Goal: Task Accomplishment & Management: Complete application form

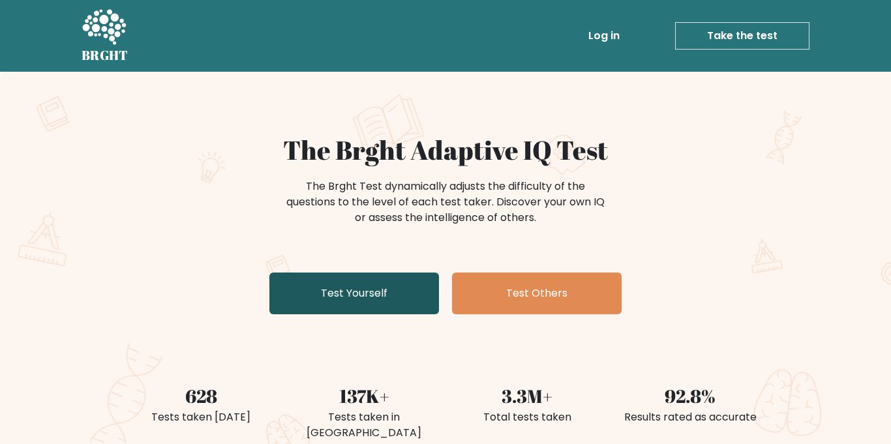
click at [328, 290] on link "Test Yourself" at bounding box center [354, 294] width 170 height 42
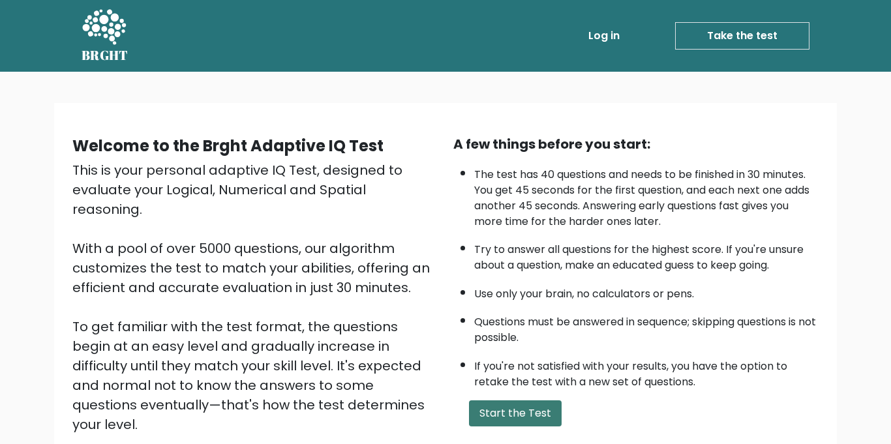
click at [496, 418] on button "Start the Test" at bounding box center [515, 413] width 93 height 26
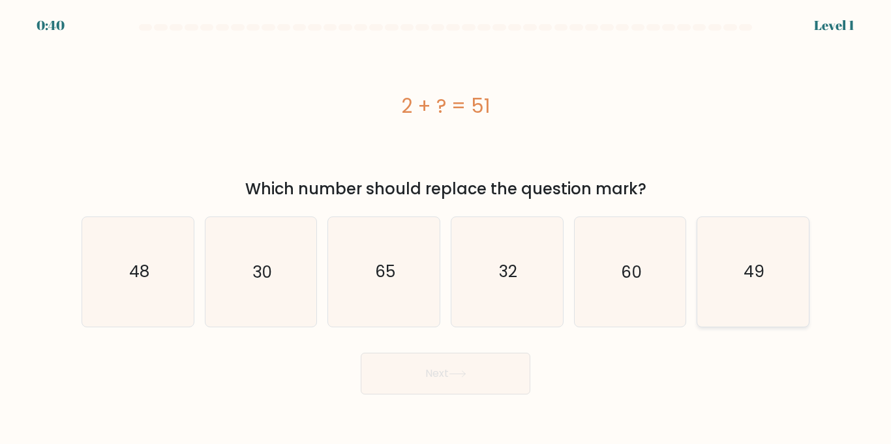
click at [768, 284] on icon "49" at bounding box center [752, 271] width 109 height 109
click at [446, 229] on input "f. 49" at bounding box center [445, 225] width 1 height 7
radio input "true"
click at [432, 381] on button "Next" at bounding box center [446, 374] width 170 height 42
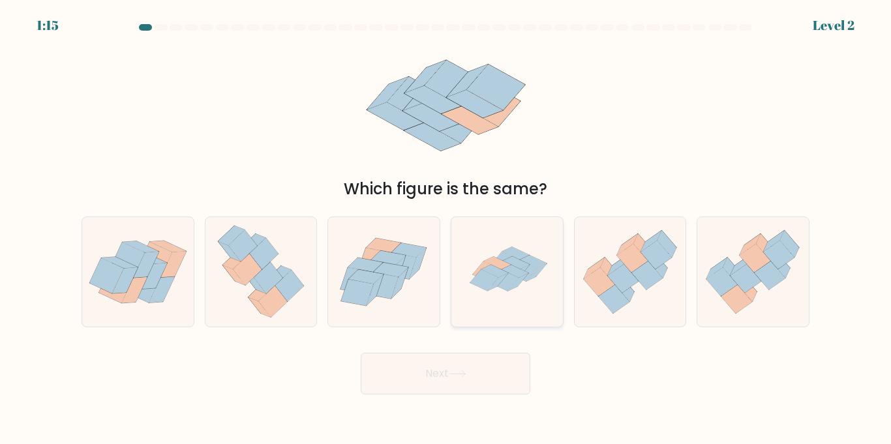
click at [496, 307] on icon at bounding box center [507, 271] width 109 height 109
click at [446, 229] on input "d." at bounding box center [445, 225] width 1 height 7
radio input "true"
click at [479, 372] on button "Next" at bounding box center [446, 374] width 170 height 42
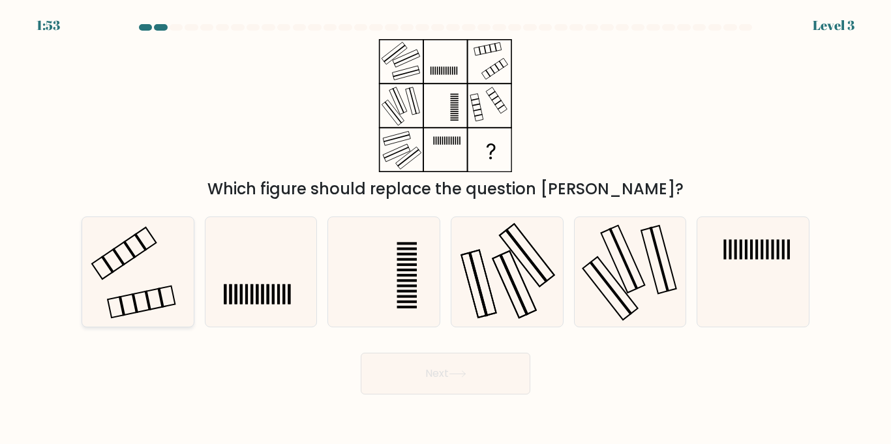
click at [133, 306] on icon at bounding box center [137, 271] width 109 height 109
click at [445, 229] on input "a." at bounding box center [445, 225] width 1 height 7
radio input "true"
click at [428, 357] on button "Next" at bounding box center [446, 374] width 170 height 42
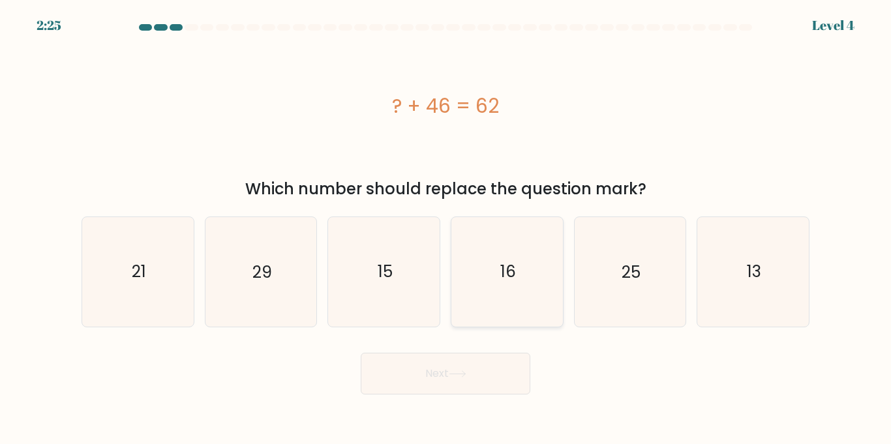
click at [499, 268] on icon "16" at bounding box center [507, 271] width 109 height 109
click at [446, 229] on input "d. 16" at bounding box center [445, 225] width 1 height 7
radio input "true"
click at [452, 375] on icon at bounding box center [458, 373] width 18 height 7
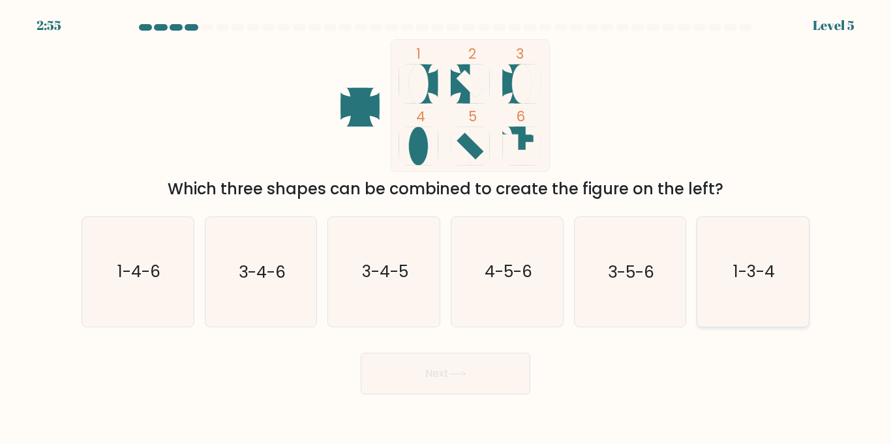
click at [767, 294] on icon "1-3-4" at bounding box center [752, 271] width 109 height 109
click at [446, 229] on input "f. 1-3-4" at bounding box center [445, 225] width 1 height 7
radio input "true"
click at [373, 381] on button "Next" at bounding box center [446, 374] width 170 height 42
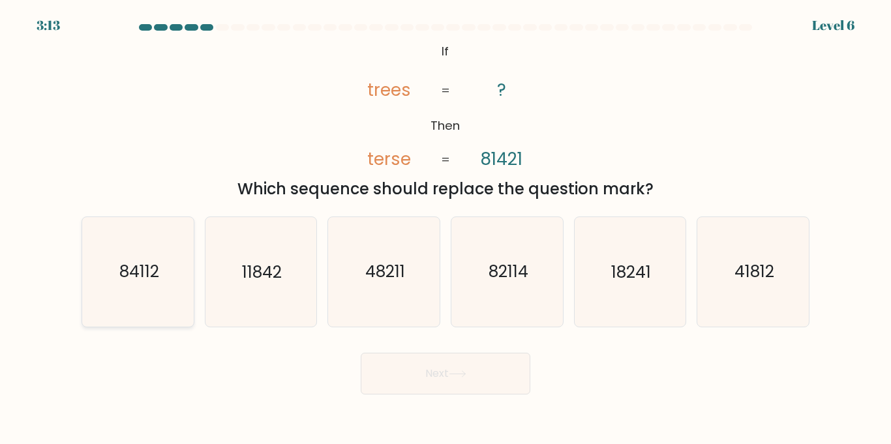
click at [152, 282] on text "84112" at bounding box center [139, 271] width 40 height 23
click at [445, 229] on input "a. 84112" at bounding box center [445, 225] width 1 height 7
radio input "true"
click at [462, 378] on button "Next" at bounding box center [446, 374] width 170 height 42
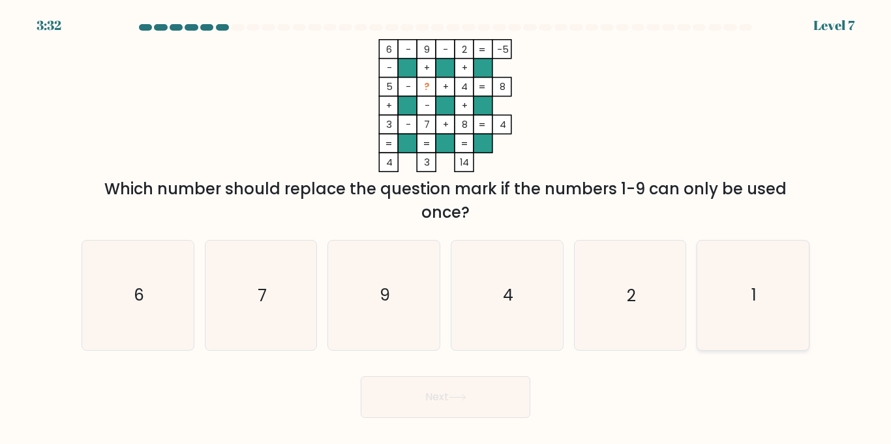
click at [711, 301] on icon "1" at bounding box center [752, 295] width 109 height 109
click at [446, 229] on input "f. 1" at bounding box center [445, 225] width 1 height 7
radio input "true"
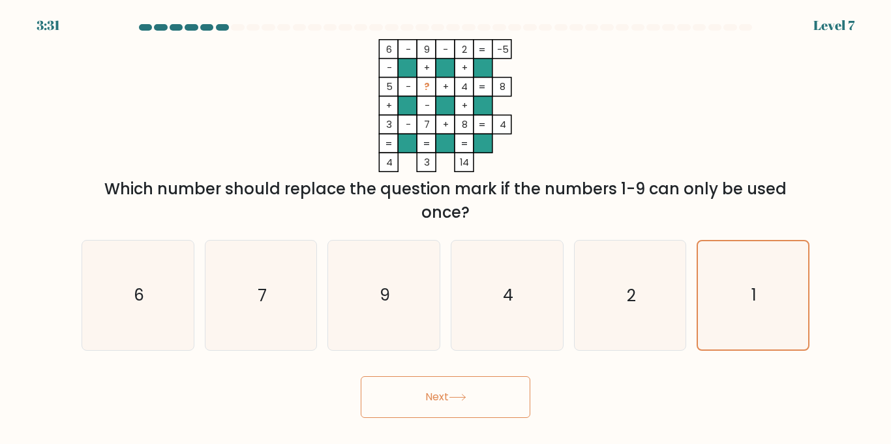
click at [482, 392] on button "Next" at bounding box center [446, 397] width 170 height 42
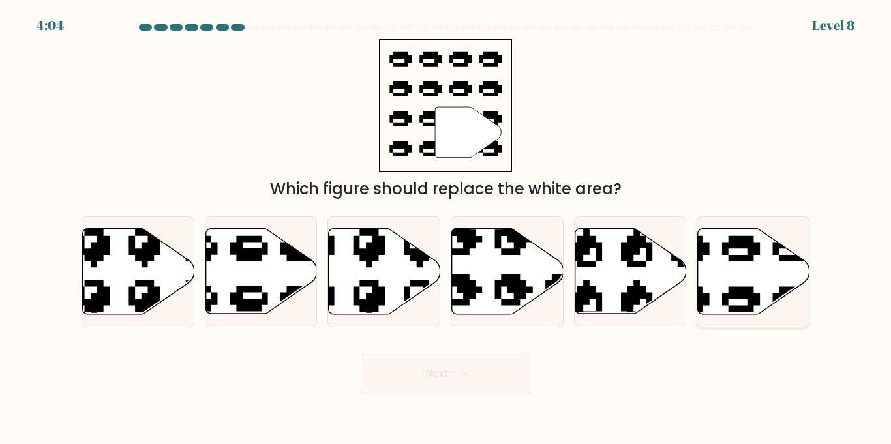
click at [764, 275] on icon at bounding box center [754, 271] width 112 height 85
click at [446, 229] on input "f." at bounding box center [445, 225] width 1 height 7
radio input "true"
click at [456, 373] on icon at bounding box center [458, 373] width 18 height 7
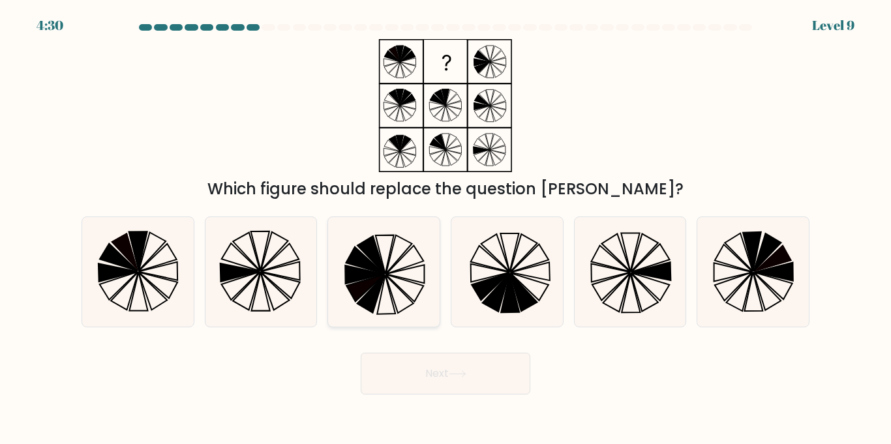
click at [434, 323] on icon at bounding box center [383, 271] width 109 height 109
click at [445, 229] on input "c." at bounding box center [445, 225] width 1 height 7
radio input "true"
click at [512, 265] on icon at bounding box center [523, 253] width 27 height 38
click at [446, 229] on input "d." at bounding box center [445, 225] width 1 height 7
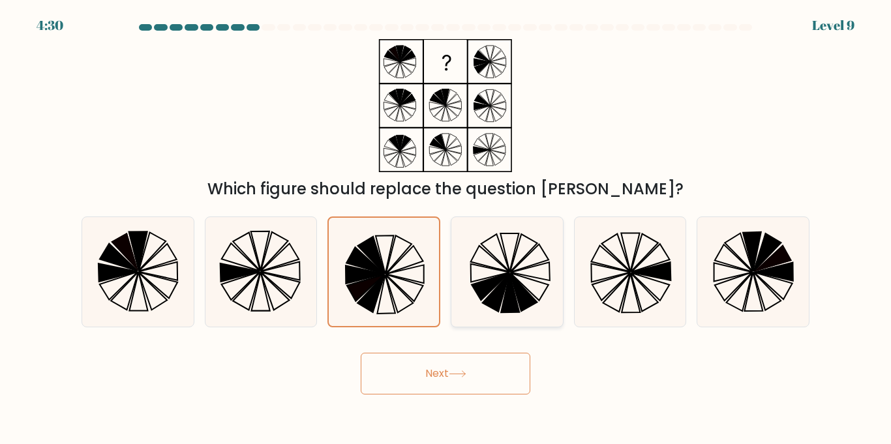
radio input "true"
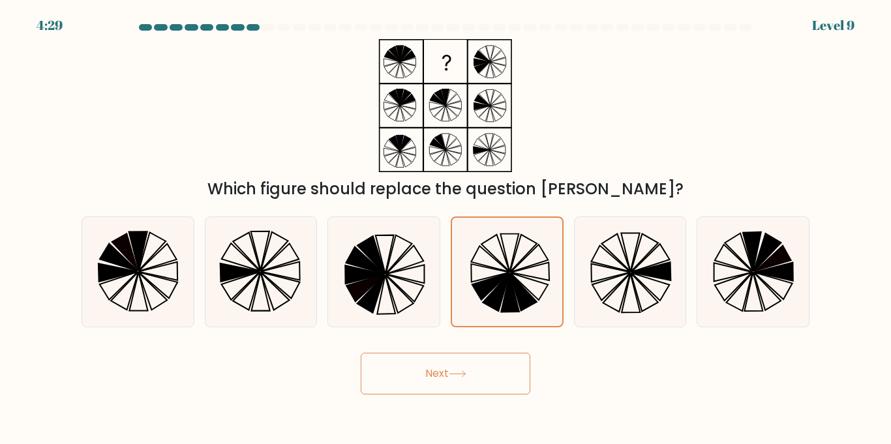
click at [480, 370] on button "Next" at bounding box center [446, 374] width 170 height 42
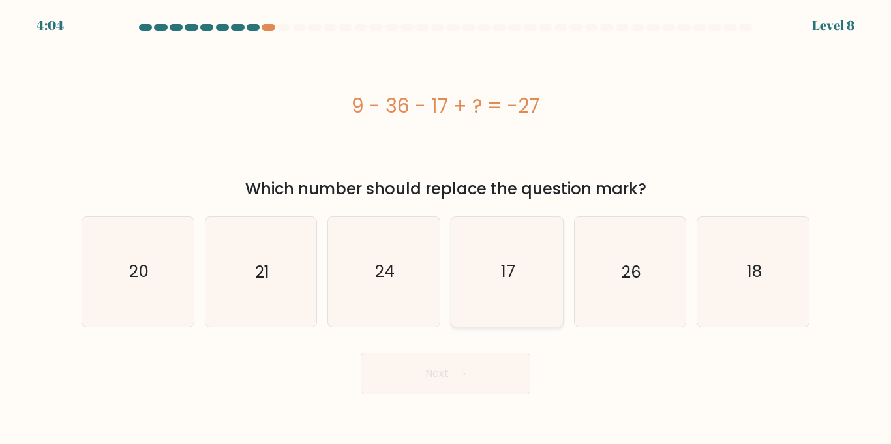
click at [520, 286] on icon "17" at bounding box center [507, 271] width 109 height 109
click at [446, 229] on input "d. 17" at bounding box center [445, 225] width 1 height 7
radio input "true"
click at [475, 365] on button "Next" at bounding box center [446, 374] width 170 height 42
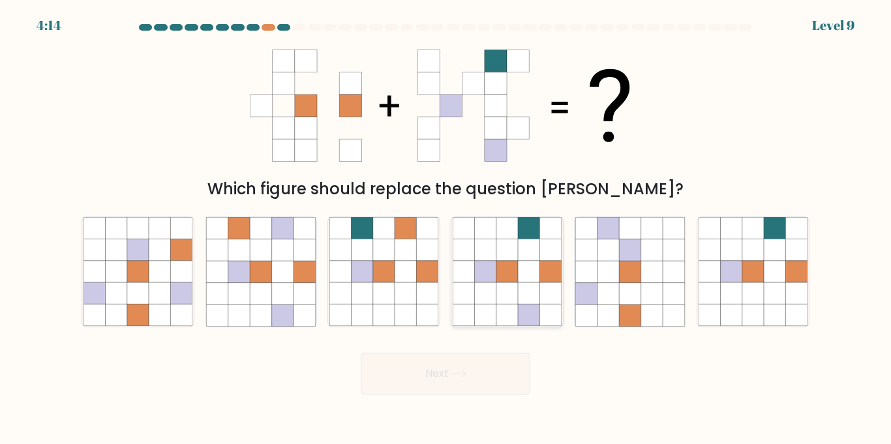
click at [497, 261] on icon at bounding box center [507, 272] width 22 height 22
click at [446, 229] on input "d." at bounding box center [445, 225] width 1 height 7
radio input "true"
click at [436, 372] on button "Next" at bounding box center [446, 374] width 170 height 42
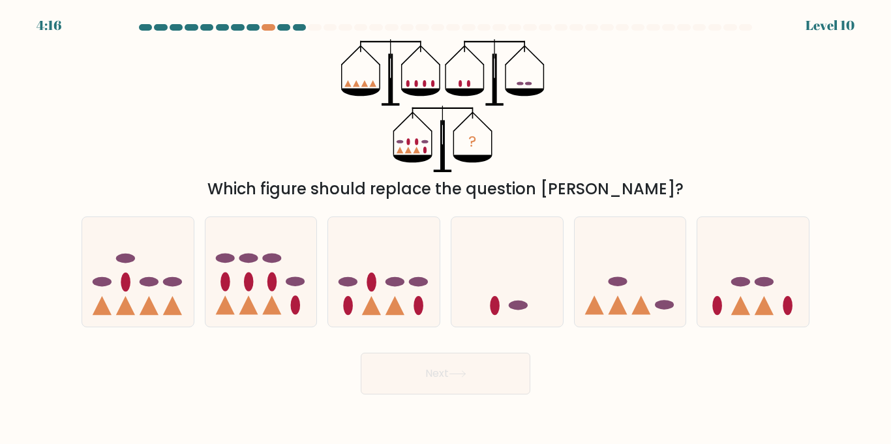
click at [739, 31] on div at bounding box center [445, 30] width 743 height 12
click at [261, 258] on icon at bounding box center [261, 272] width 112 height 92
click at [445, 229] on input "b." at bounding box center [445, 225] width 1 height 7
radio input "true"
click at [372, 296] on icon at bounding box center [384, 272] width 112 height 92
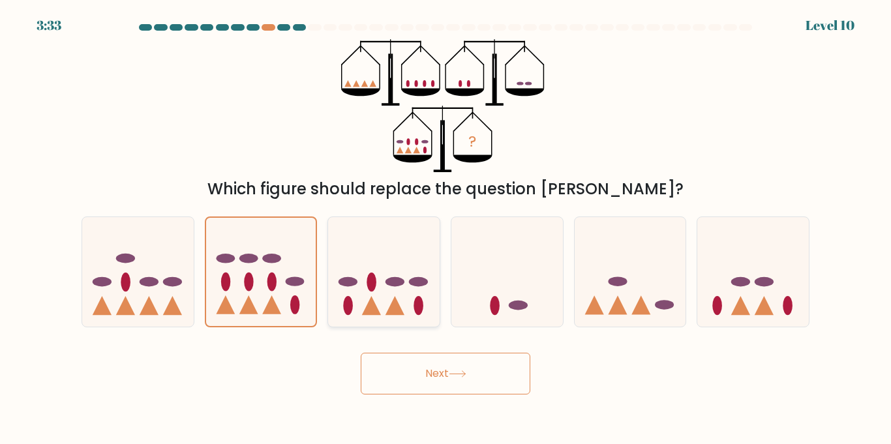
click at [445, 229] on input "c." at bounding box center [445, 225] width 1 height 7
radio input "true"
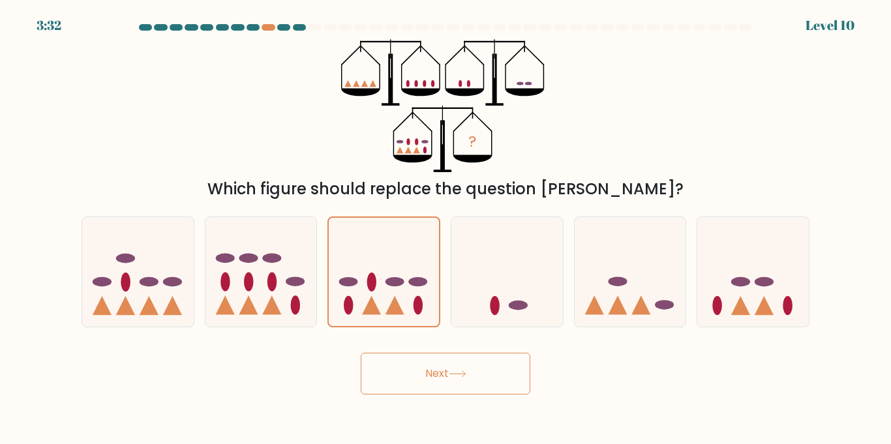
click at [449, 384] on button "Next" at bounding box center [446, 374] width 170 height 42
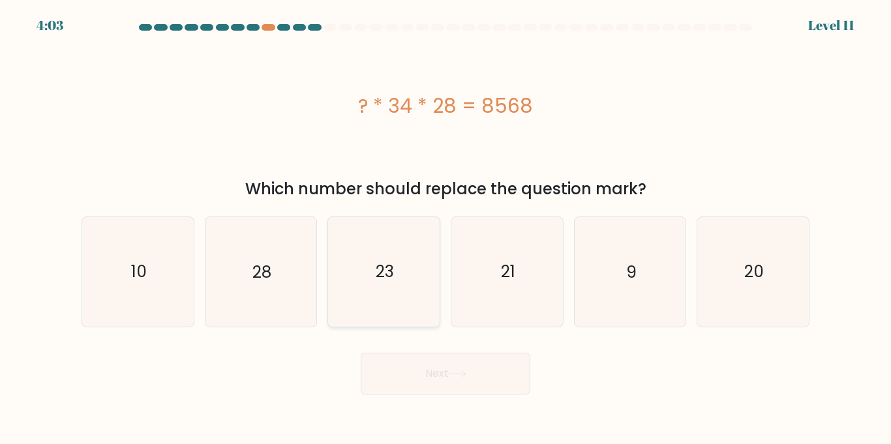
click at [397, 297] on icon "23" at bounding box center [383, 271] width 109 height 109
click at [445, 229] on input "c. 23" at bounding box center [445, 225] width 1 height 7
radio input "true"
click at [428, 367] on button "Next" at bounding box center [446, 374] width 170 height 42
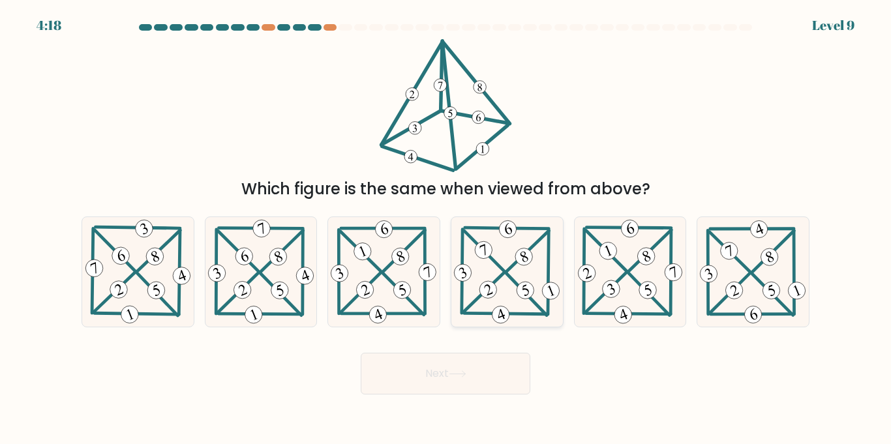
click at [525, 314] on 301 at bounding box center [506, 314] width 84 height 1
click at [446, 229] on input "d." at bounding box center [445, 225] width 1 height 7
radio input "true"
click at [479, 369] on button "Next" at bounding box center [446, 374] width 170 height 42
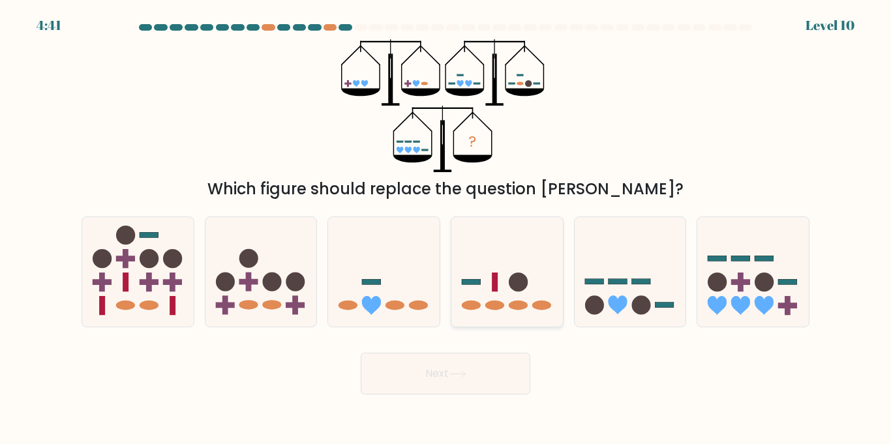
click at [484, 308] on icon at bounding box center [507, 272] width 112 height 92
click at [446, 229] on input "d." at bounding box center [445, 225] width 1 height 7
radio input "true"
click at [456, 365] on button "Next" at bounding box center [446, 374] width 170 height 42
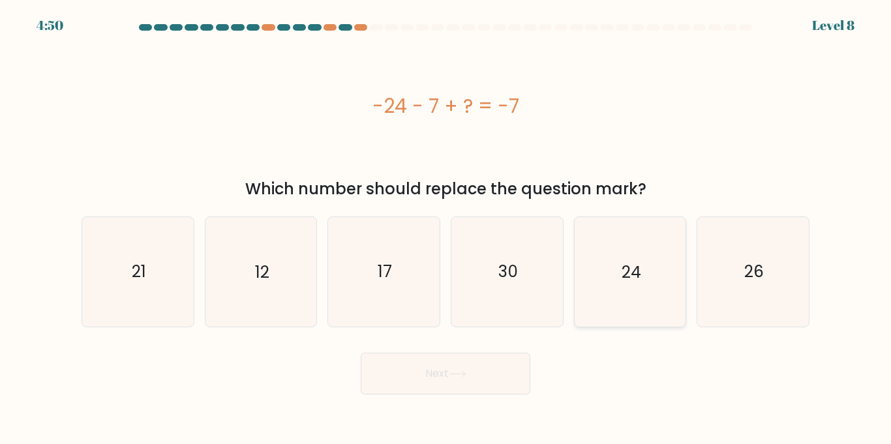
click at [625, 235] on icon "24" at bounding box center [629, 271] width 109 height 109
click at [446, 229] on input "e. 24" at bounding box center [445, 225] width 1 height 7
radio input "true"
click at [453, 375] on icon at bounding box center [458, 373] width 18 height 7
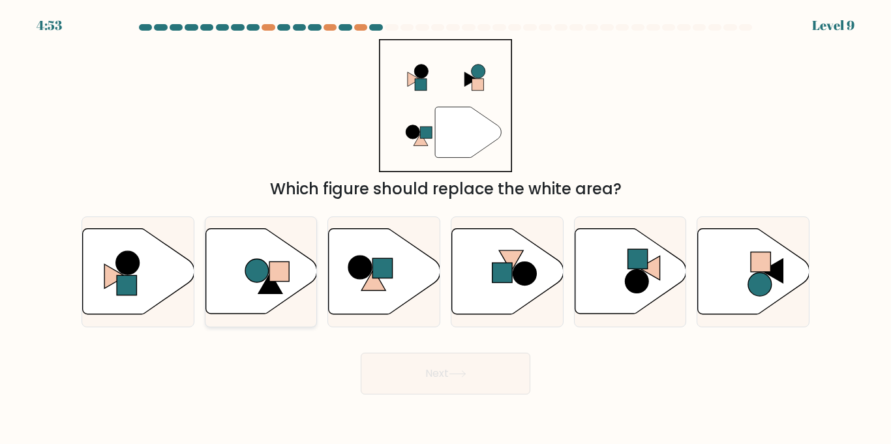
click at [220, 265] on icon at bounding box center [261, 271] width 112 height 85
click at [445, 229] on input "b." at bounding box center [445, 225] width 1 height 7
radio input "true"
click at [503, 388] on button "Next" at bounding box center [446, 374] width 170 height 42
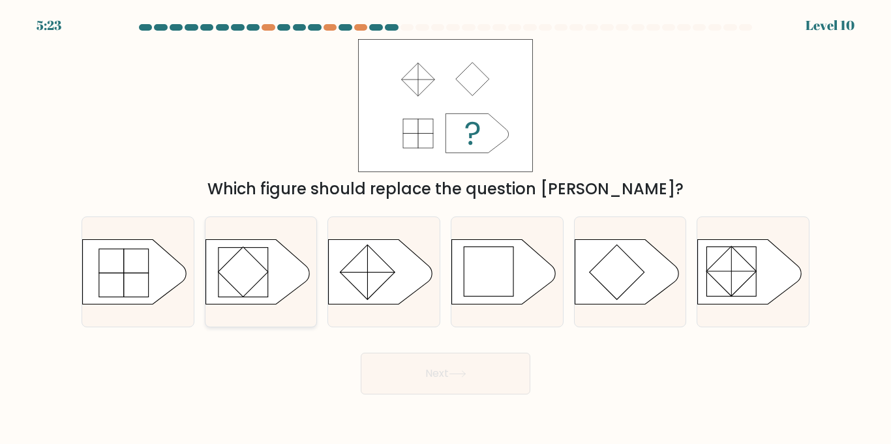
click at [231, 255] on rect at bounding box center [243, 272] width 50 height 50
click at [445, 229] on input "b." at bounding box center [445, 225] width 1 height 7
radio input "true"
click at [525, 387] on button "Next" at bounding box center [446, 374] width 170 height 42
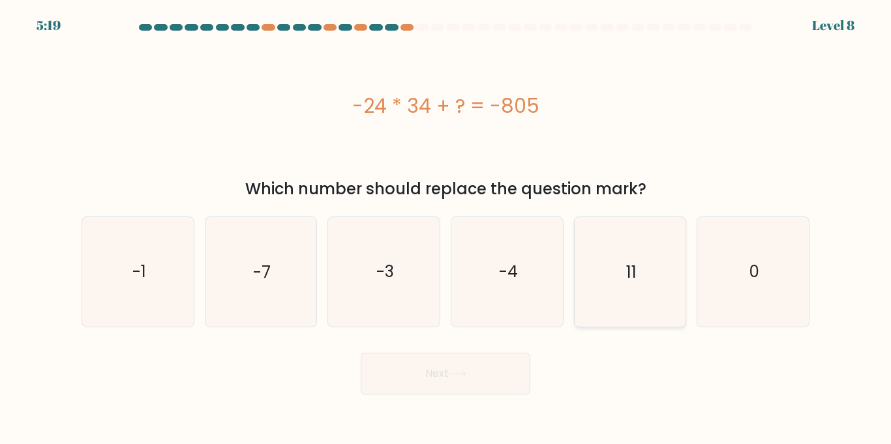
click at [643, 274] on icon "11" at bounding box center [629, 271] width 109 height 109
click at [446, 229] on input "e. 11" at bounding box center [445, 225] width 1 height 7
radio input "true"
click at [493, 372] on button "Next" at bounding box center [446, 374] width 170 height 42
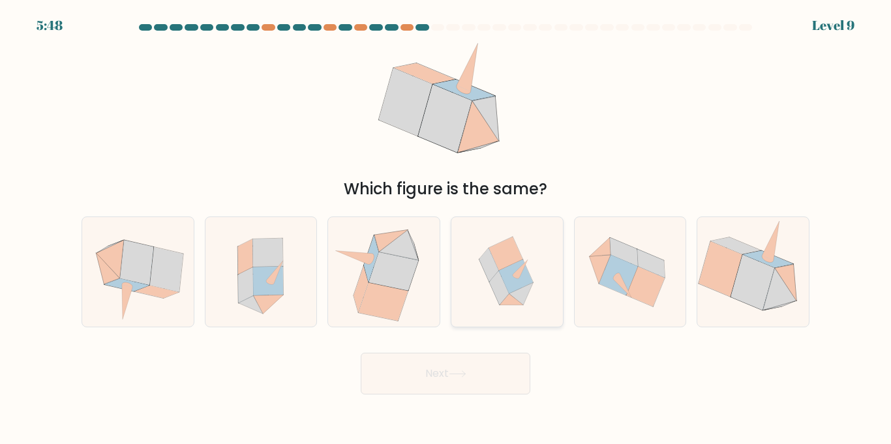
click at [524, 282] on icon at bounding box center [516, 277] width 34 height 34
click at [446, 229] on input "d." at bounding box center [445, 225] width 1 height 7
radio input "true"
click at [493, 379] on button "Next" at bounding box center [446, 374] width 170 height 42
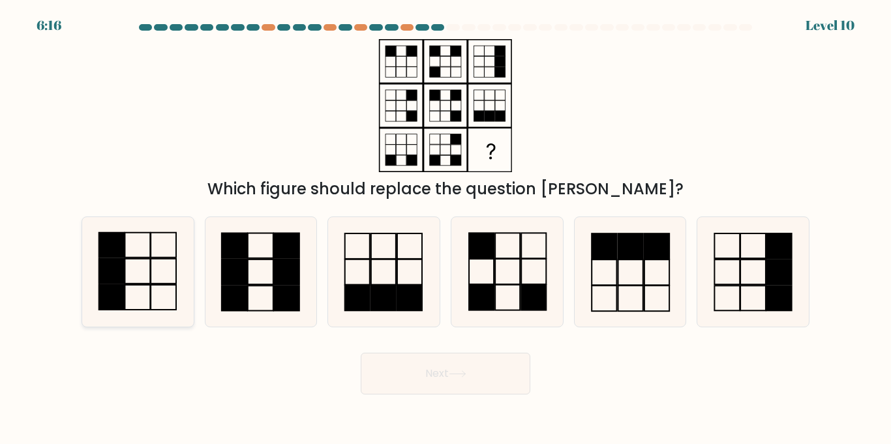
click at [123, 275] on rect at bounding box center [110, 271] width 25 height 25
click at [445, 229] on input "a." at bounding box center [445, 225] width 1 height 7
radio input "true"
click at [496, 389] on button "Next" at bounding box center [446, 374] width 170 height 42
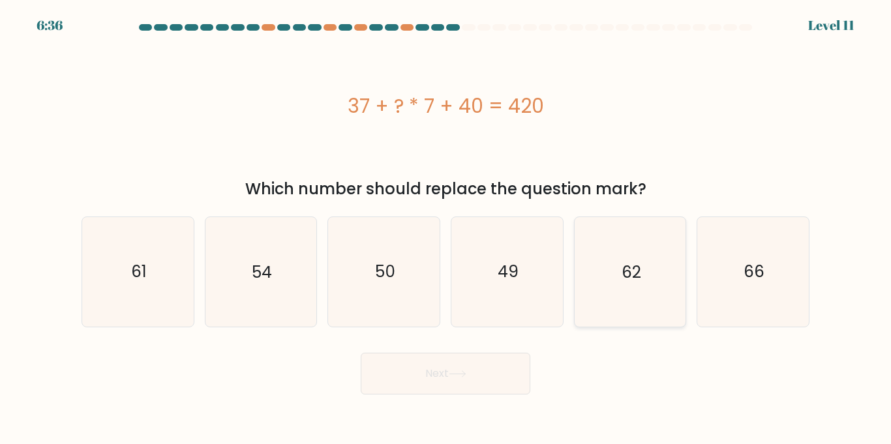
click at [621, 278] on text "62" at bounding box center [631, 271] width 20 height 23
click at [446, 229] on input "e. 62" at bounding box center [445, 225] width 1 height 7
radio input "true"
click at [411, 380] on button "Next" at bounding box center [446, 374] width 170 height 42
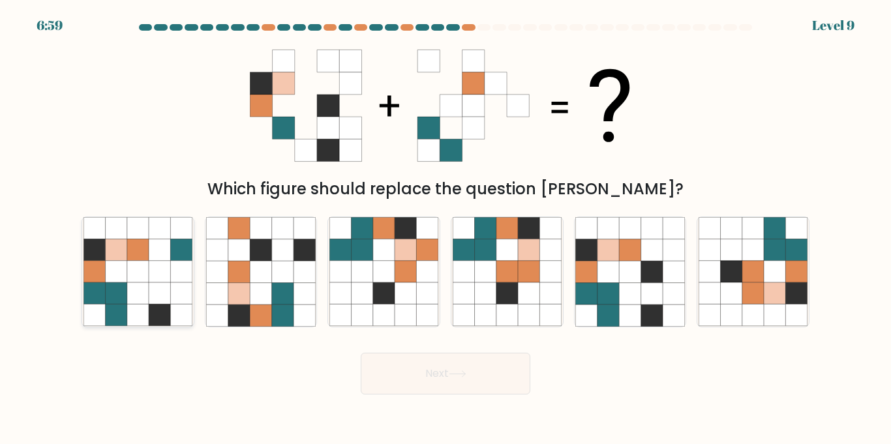
click at [134, 263] on icon at bounding box center [138, 272] width 22 height 22
click at [445, 229] on input "a." at bounding box center [445, 225] width 1 height 7
radio input "true"
click at [648, 294] on icon at bounding box center [652, 294] width 22 height 22
click at [446, 229] on input "e." at bounding box center [445, 225] width 1 height 7
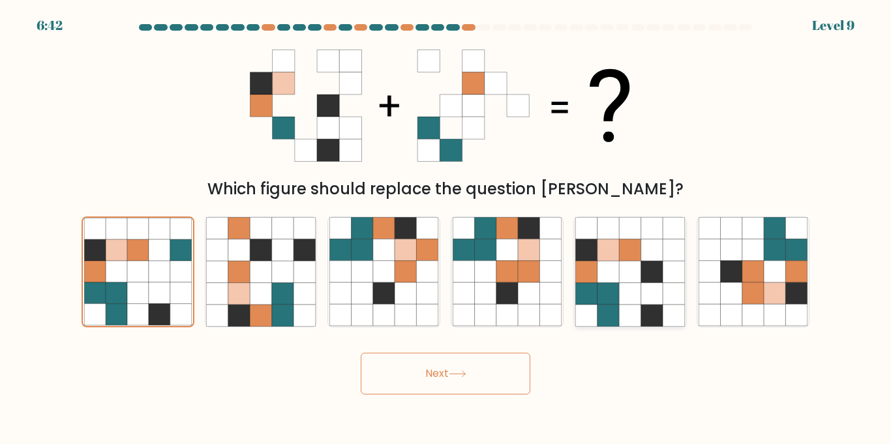
radio input "true"
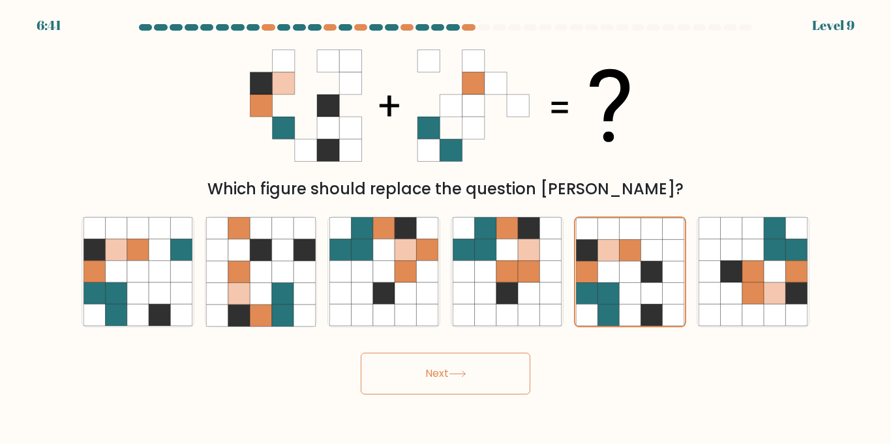
click at [464, 394] on button "Next" at bounding box center [446, 374] width 170 height 42
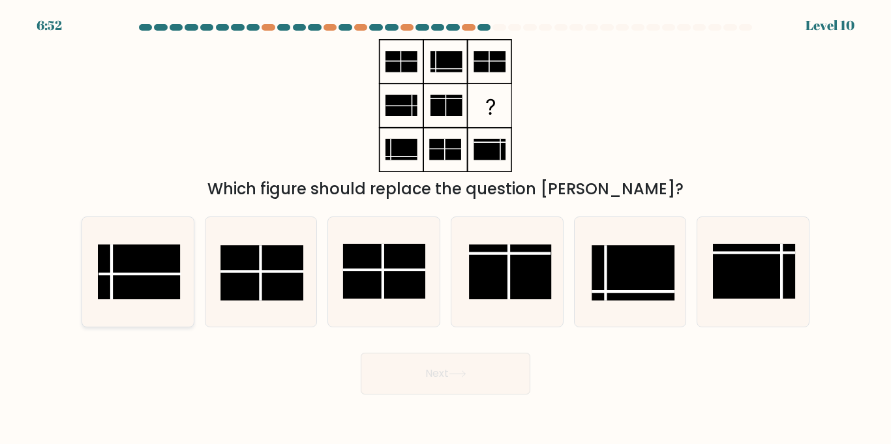
click at [167, 281] on rect at bounding box center [139, 272] width 82 height 55
click at [445, 229] on input "a." at bounding box center [445, 225] width 1 height 7
radio input "true"
click at [507, 380] on button "Next" at bounding box center [446, 374] width 170 height 42
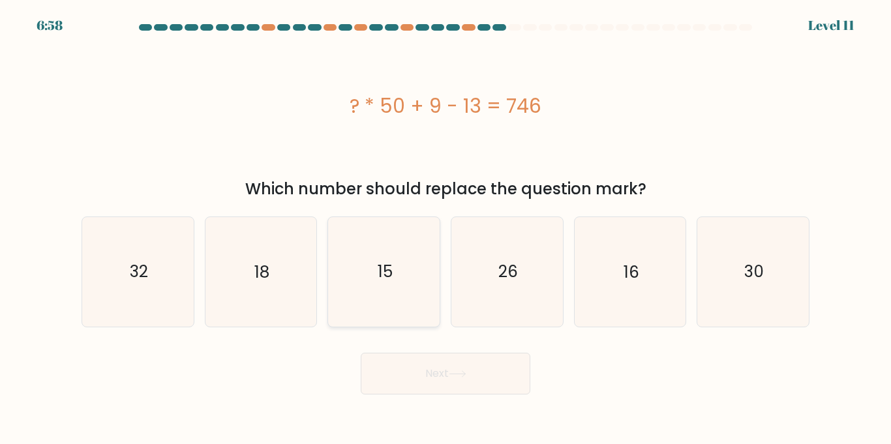
click at [378, 278] on text "15" at bounding box center [385, 271] width 15 height 23
click at [445, 229] on input "c. 15" at bounding box center [445, 225] width 1 height 7
radio input "true"
click at [476, 381] on button "Next" at bounding box center [446, 374] width 170 height 42
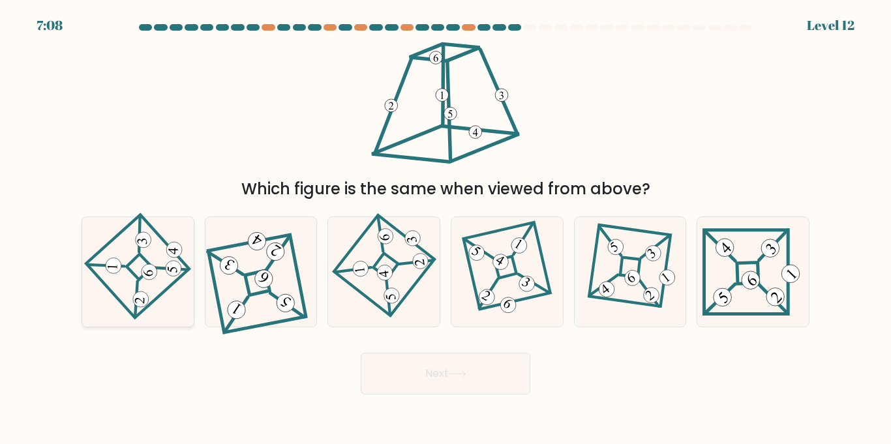
click at [138, 254] on 275 at bounding box center [139, 267] width 26 height 26
click at [445, 229] on input "a." at bounding box center [445, 225] width 1 height 7
radio input "true"
click at [486, 377] on button "Next" at bounding box center [446, 374] width 170 height 42
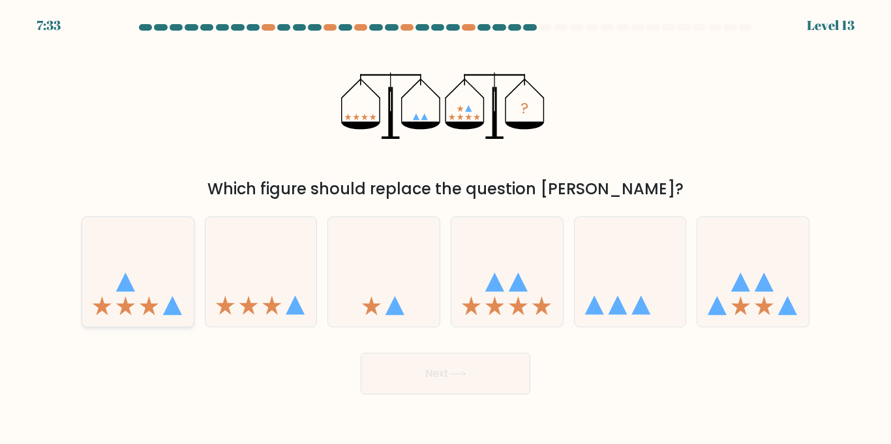
click at [121, 294] on icon at bounding box center [138, 272] width 112 height 92
click at [445, 229] on input "a." at bounding box center [445, 225] width 1 height 7
radio input "true"
click at [460, 387] on button "Next" at bounding box center [446, 374] width 170 height 42
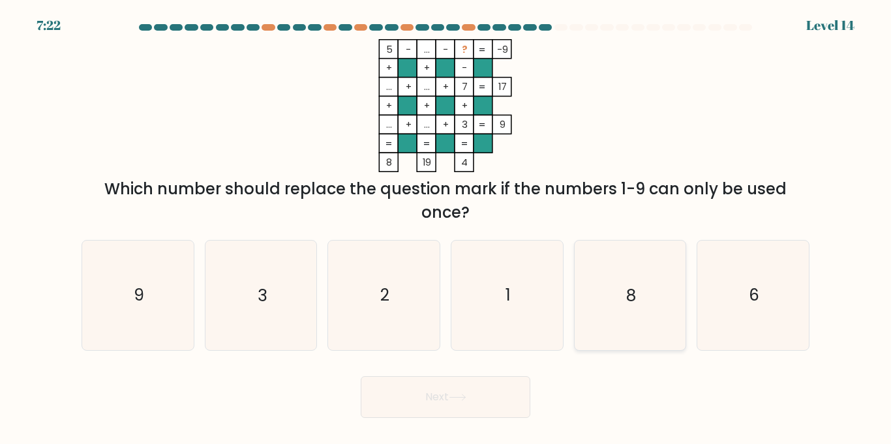
click at [625, 341] on icon "8" at bounding box center [629, 295] width 109 height 109
click at [446, 229] on input "e. 8" at bounding box center [445, 225] width 1 height 7
radio input "true"
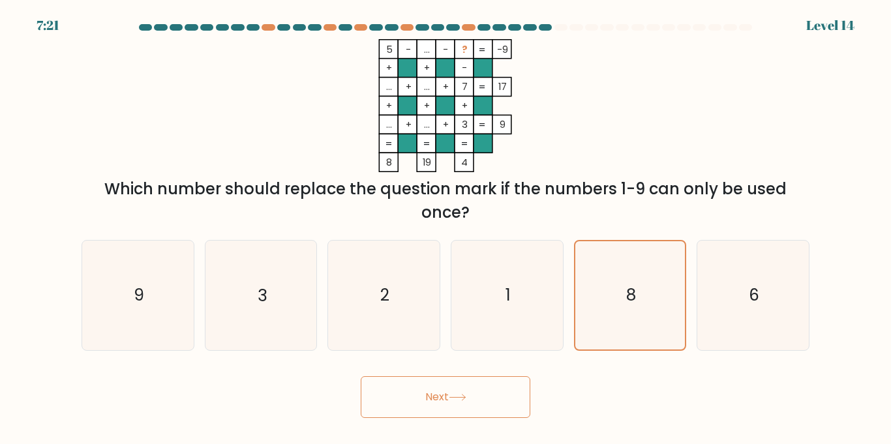
click at [483, 383] on button "Next" at bounding box center [446, 397] width 170 height 42
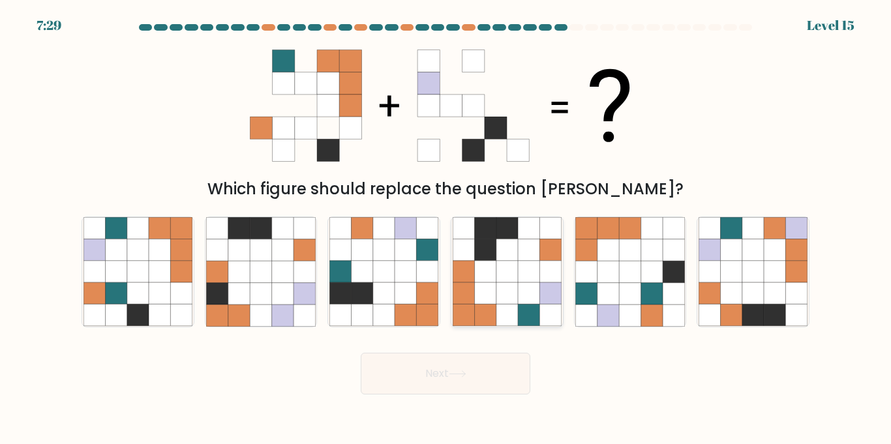
click at [500, 304] on icon at bounding box center [507, 294] width 22 height 22
click at [446, 229] on input "d." at bounding box center [445, 225] width 1 height 7
radio input "true"
click at [498, 385] on button "Next" at bounding box center [446, 374] width 170 height 42
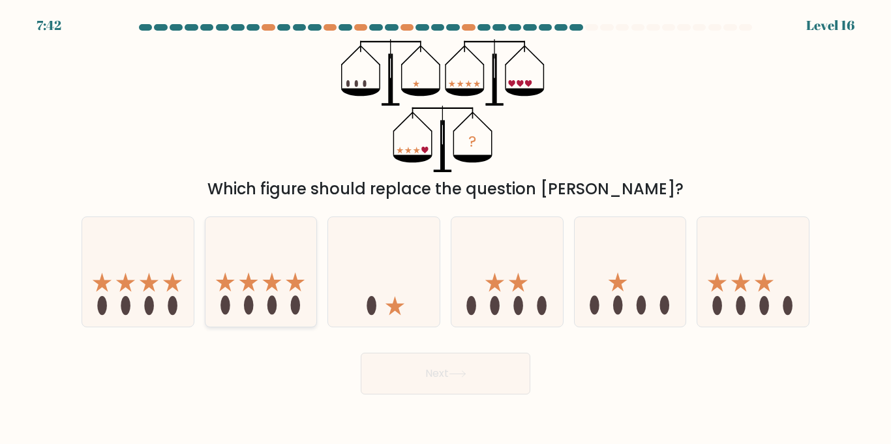
click at [237, 271] on icon at bounding box center [261, 272] width 112 height 92
click at [445, 229] on input "b." at bounding box center [445, 225] width 1 height 7
radio input "true"
click at [558, 265] on icon at bounding box center [507, 272] width 112 height 92
click at [446, 229] on input "d." at bounding box center [445, 225] width 1 height 7
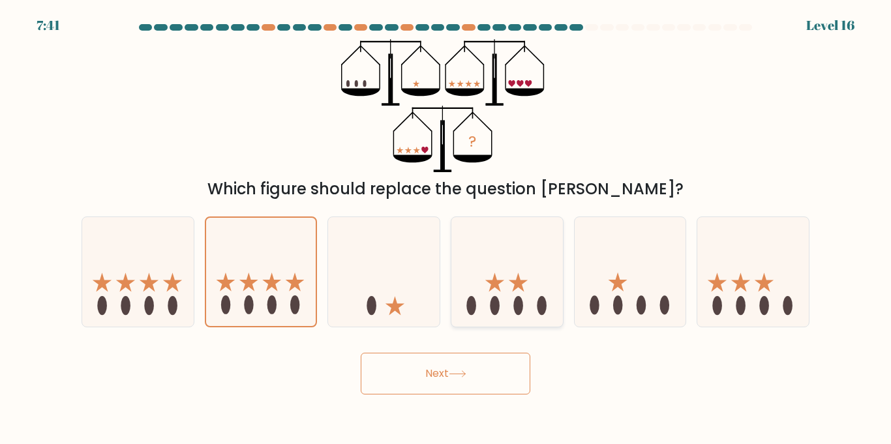
radio input "true"
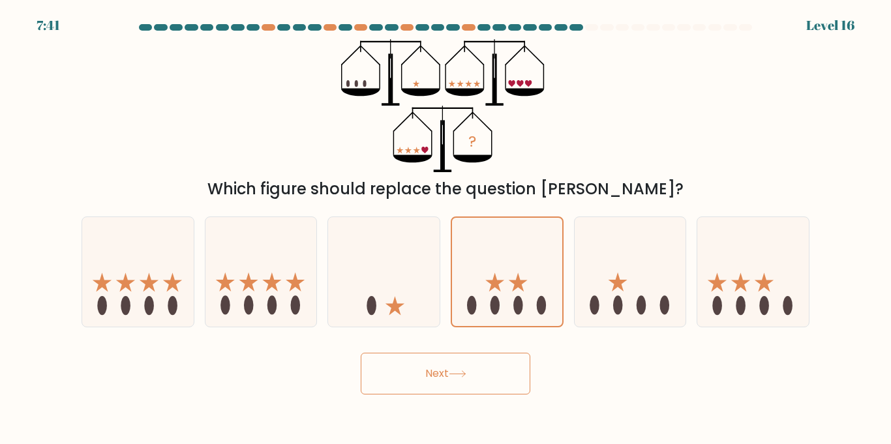
click at [497, 389] on button "Next" at bounding box center [446, 374] width 170 height 42
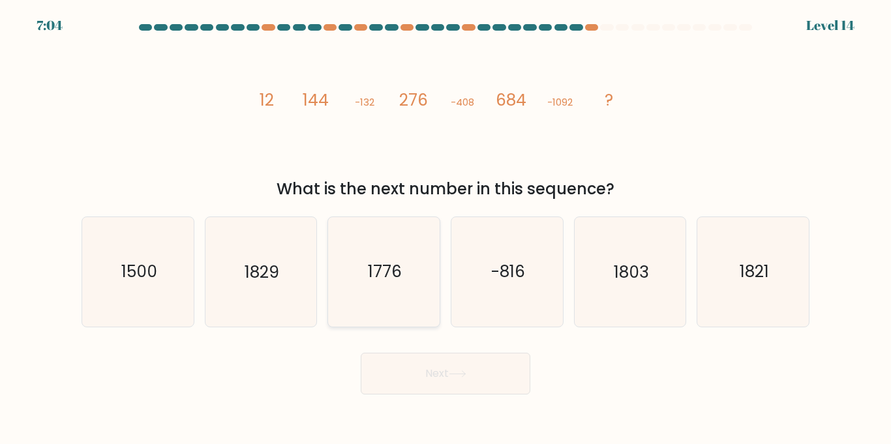
click at [401, 276] on text "1776" at bounding box center [385, 271] width 34 height 23
click at [445, 229] on input "c. 1776" at bounding box center [445, 225] width 1 height 7
radio input "true"
click at [473, 387] on button "Next" at bounding box center [446, 374] width 170 height 42
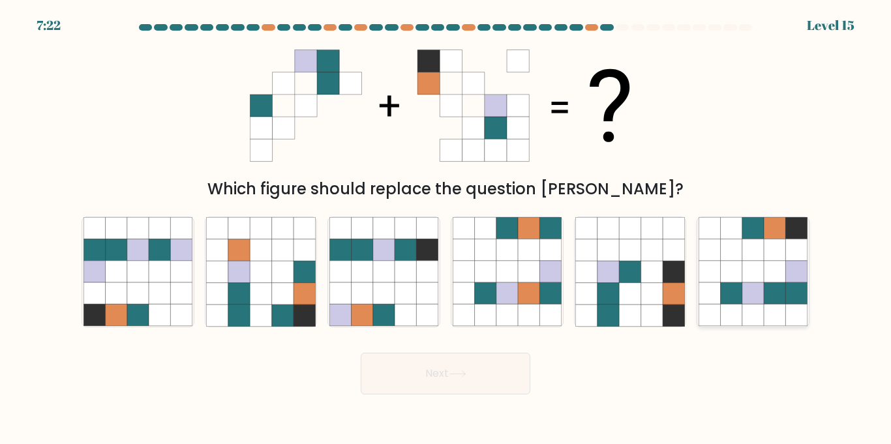
click at [783, 294] on icon at bounding box center [775, 294] width 22 height 22
click at [446, 229] on input "f." at bounding box center [445, 225] width 1 height 7
radio input "true"
click at [453, 353] on button "Next" at bounding box center [446, 374] width 170 height 42
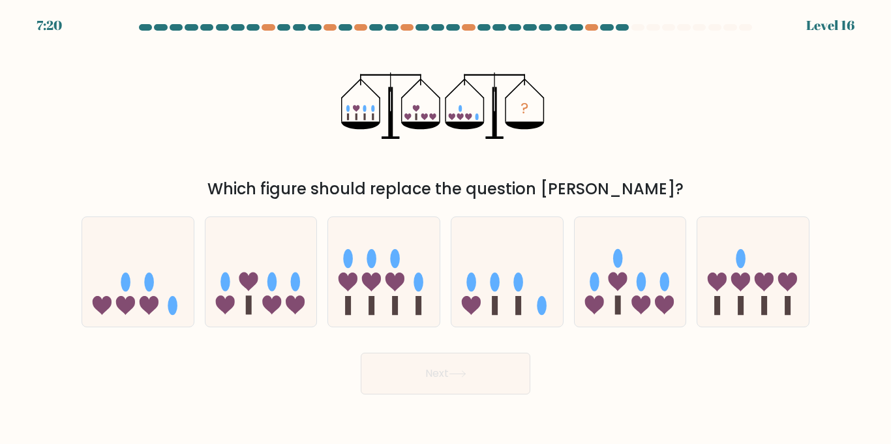
click at [483, 385] on button "Next" at bounding box center [446, 374] width 170 height 42
click at [247, 282] on icon at bounding box center [248, 282] width 19 height 19
click at [445, 229] on input "b." at bounding box center [445, 225] width 1 height 7
radio input "true"
click at [494, 393] on button "Next" at bounding box center [446, 374] width 170 height 42
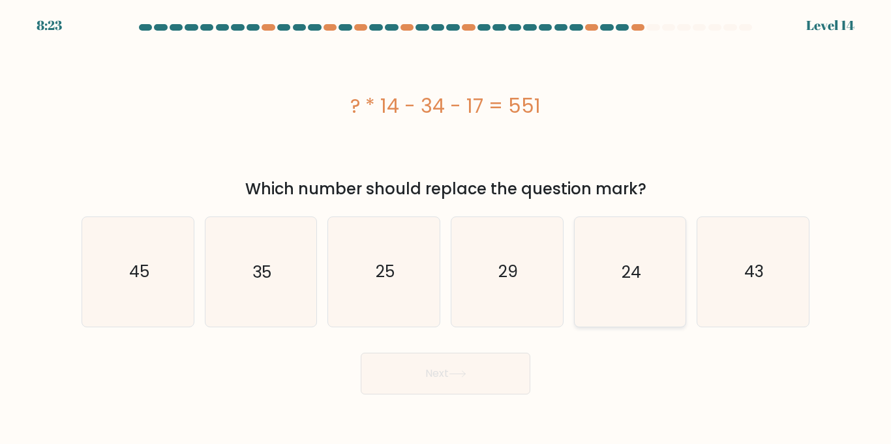
click at [655, 297] on icon "24" at bounding box center [629, 271] width 109 height 109
click at [446, 229] on input "e. 24" at bounding box center [445, 225] width 1 height 7
radio input "true"
click at [486, 381] on button "Next" at bounding box center [446, 374] width 170 height 42
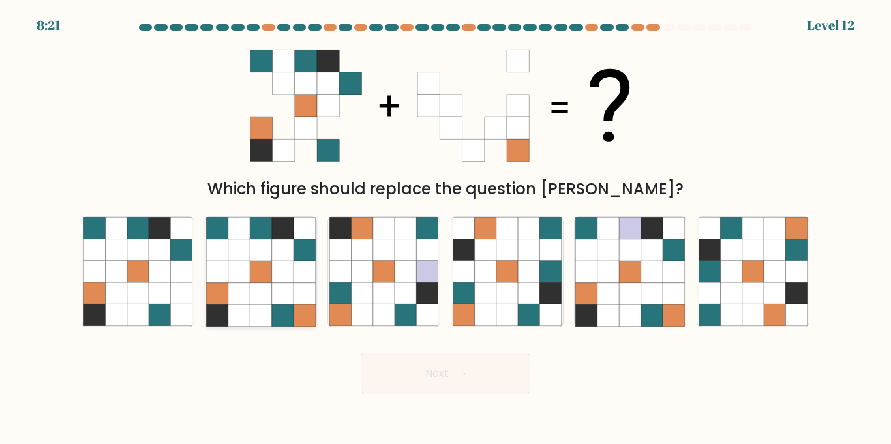
click at [218, 299] on icon at bounding box center [218, 294] width 22 height 22
click at [445, 229] on input "b." at bounding box center [445, 225] width 1 height 7
radio input "true"
click at [516, 378] on button "Next" at bounding box center [446, 374] width 170 height 42
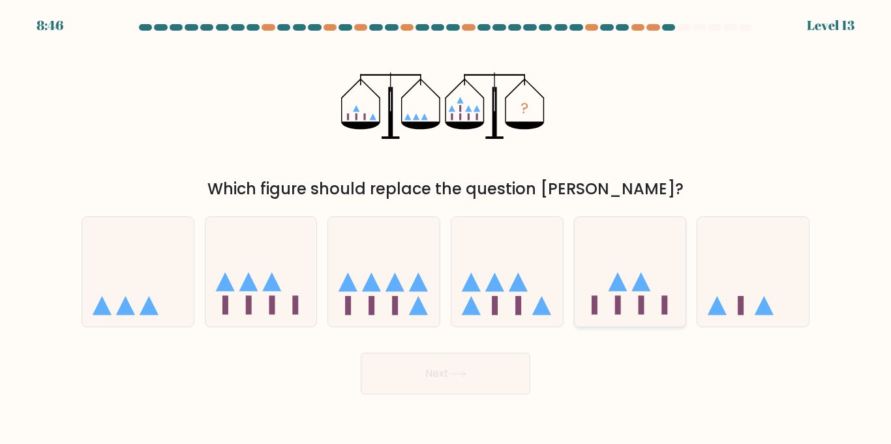
click at [683, 302] on icon at bounding box center [630, 272] width 112 height 92
click at [446, 229] on input "e." at bounding box center [445, 225] width 1 height 7
radio input "true"
click at [513, 385] on button "Next" at bounding box center [446, 374] width 170 height 42
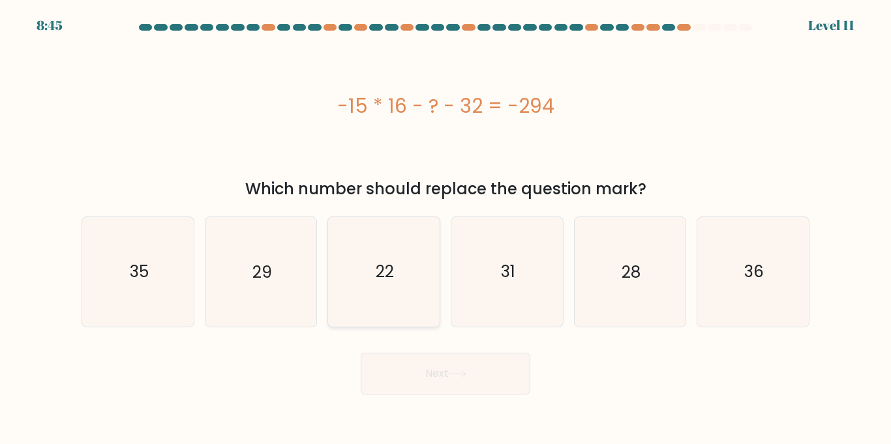
click at [381, 237] on icon "22" at bounding box center [383, 271] width 109 height 109
click at [445, 229] on input "c. 22" at bounding box center [445, 225] width 1 height 7
radio input "true"
click at [460, 374] on icon at bounding box center [457, 374] width 16 height 6
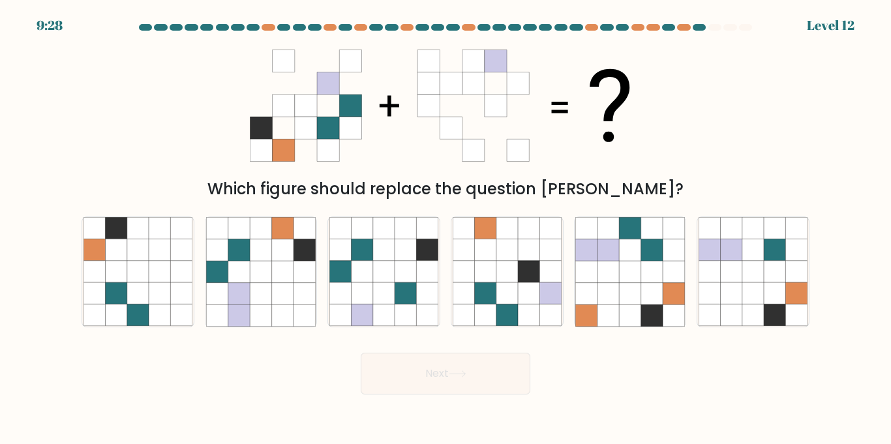
click at [448, 365] on button "Next" at bounding box center [446, 374] width 170 height 42
click at [242, 290] on icon at bounding box center [239, 294] width 22 height 22
click at [445, 229] on input "b." at bounding box center [445, 225] width 1 height 7
radio input "true"
click at [574, 267] on div at bounding box center [630, 271] width 113 height 110
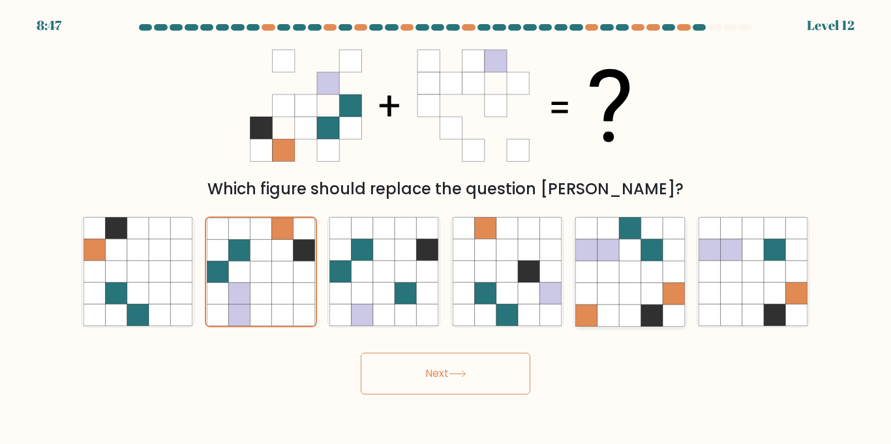
click at [446, 229] on input "e." at bounding box center [445, 225] width 1 height 7
radio input "true"
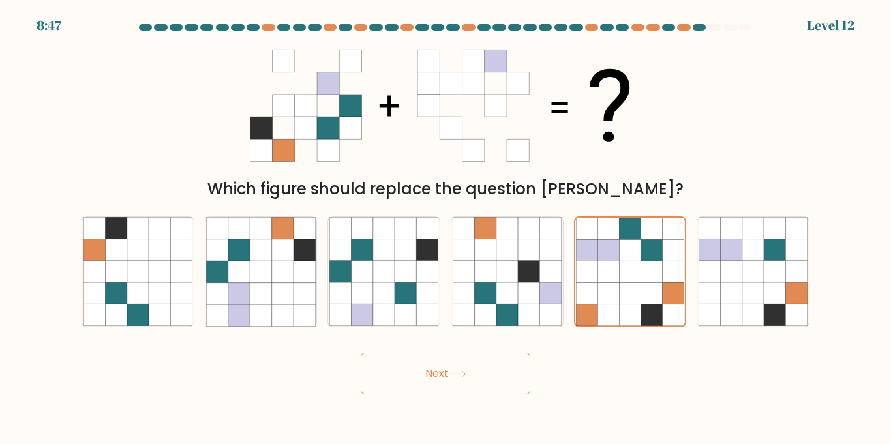
click at [503, 386] on button "Next" at bounding box center [446, 374] width 170 height 42
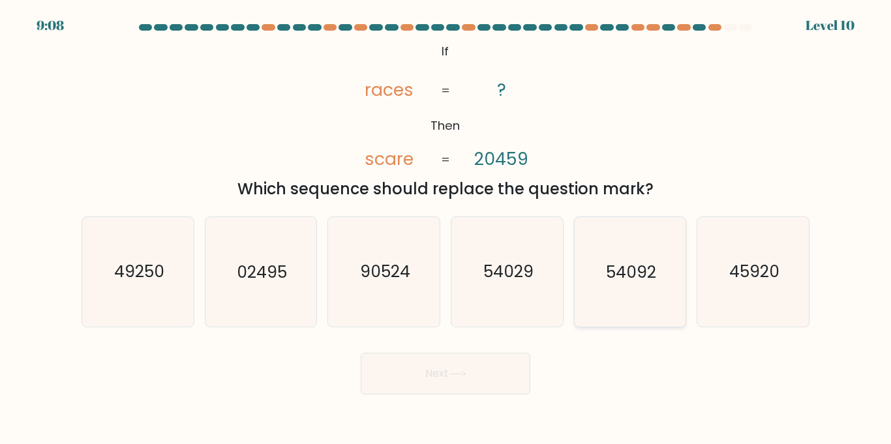
click at [629, 280] on text "54092" at bounding box center [631, 271] width 50 height 23
click at [446, 229] on input "e. 54092" at bounding box center [445, 225] width 1 height 7
radio input "true"
click at [508, 380] on button "Next" at bounding box center [446, 374] width 170 height 42
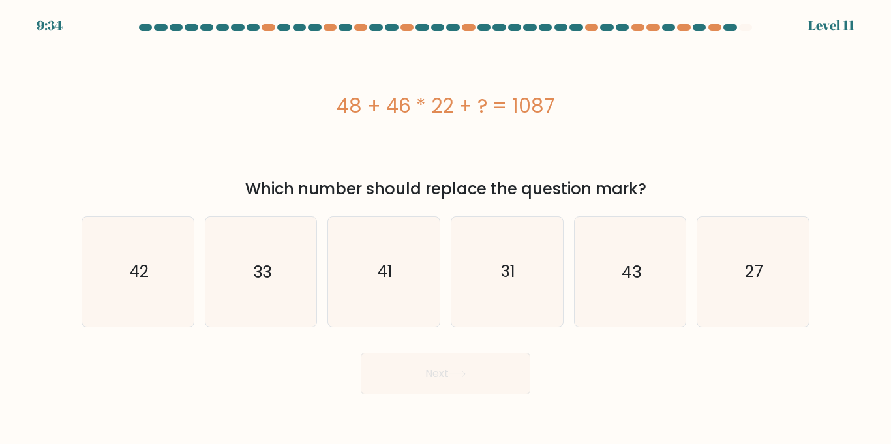
drag, startPoint x: 508, startPoint y: 380, endPoint x: 516, endPoint y: 50, distance: 330.7
click at [516, 50] on div "48 + 46 * 22 + ? = 1087" at bounding box center [446, 105] width 728 height 133
click at [378, 260] on icon "41" at bounding box center [383, 271] width 109 height 109
click at [445, 229] on input "c. 41" at bounding box center [445, 225] width 1 height 7
radio input "true"
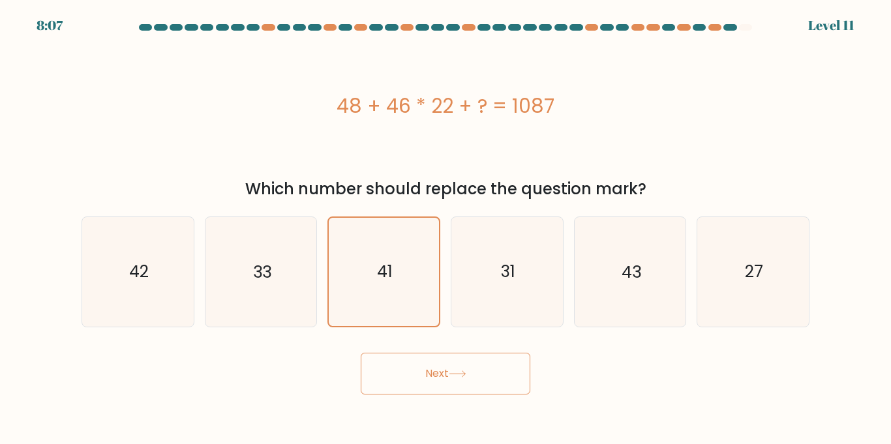
click at [417, 385] on button "Next" at bounding box center [446, 374] width 170 height 42
click at [455, 390] on button "Next" at bounding box center [446, 374] width 170 height 42
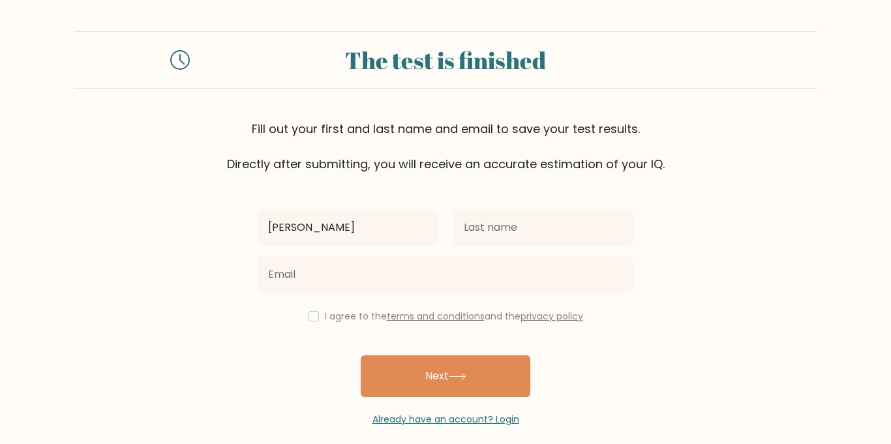
type input "Varsha"
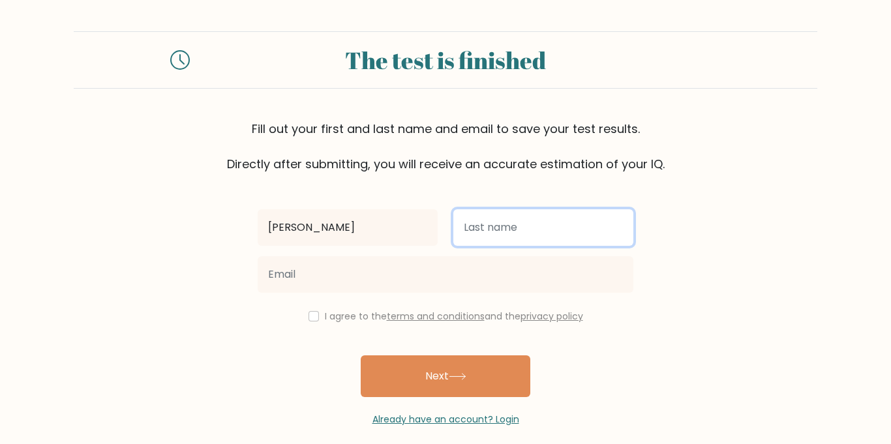
click at [564, 216] on input "text" at bounding box center [543, 227] width 180 height 37
type input "Murthy"
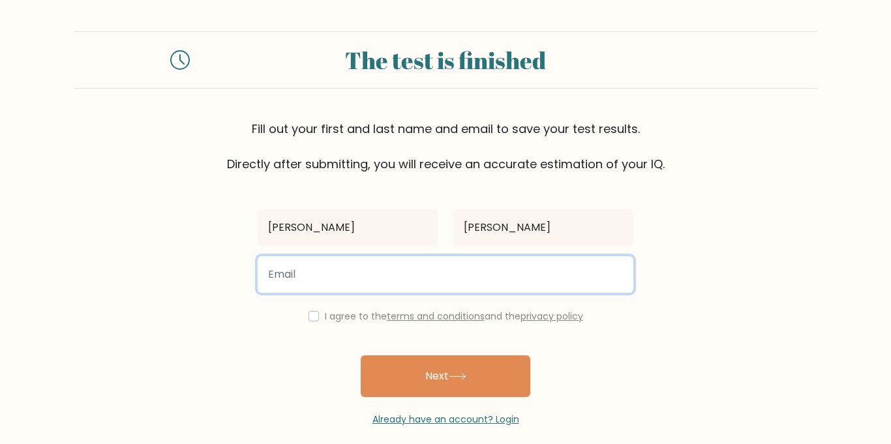
click at [452, 286] on input "email" at bounding box center [446, 274] width 376 height 37
type input "1050450@lcps.org"
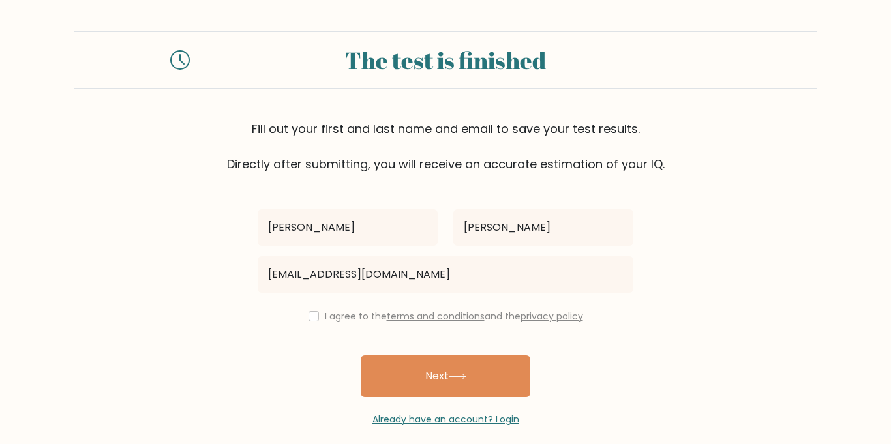
click at [477, 314] on link "terms and conditions" at bounding box center [436, 316] width 98 height 13
click at [312, 316] on input "checkbox" at bounding box center [313, 316] width 10 height 10
checkbox input "true"
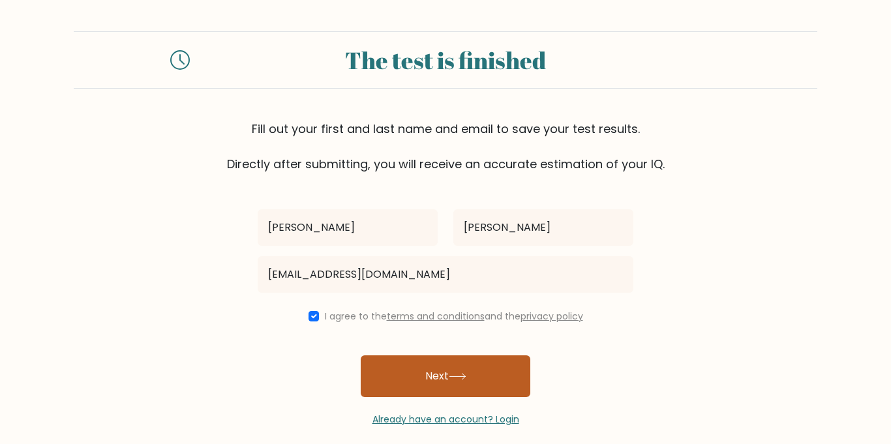
click at [486, 381] on button "Next" at bounding box center [446, 376] width 170 height 42
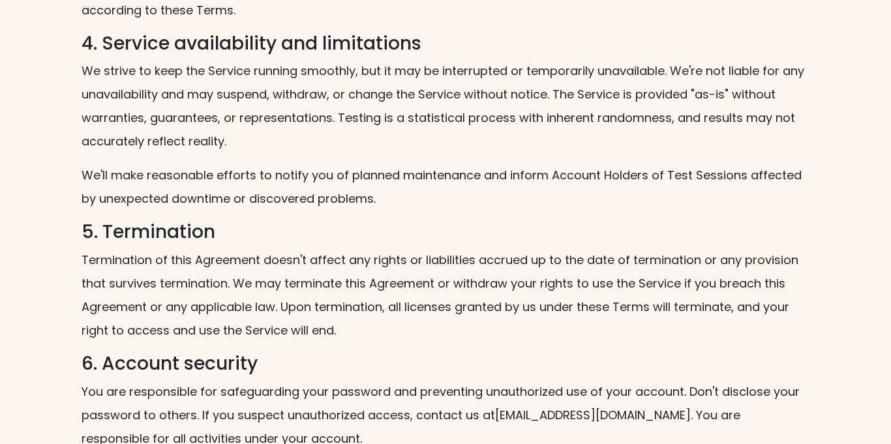
scroll to position [1075, 0]
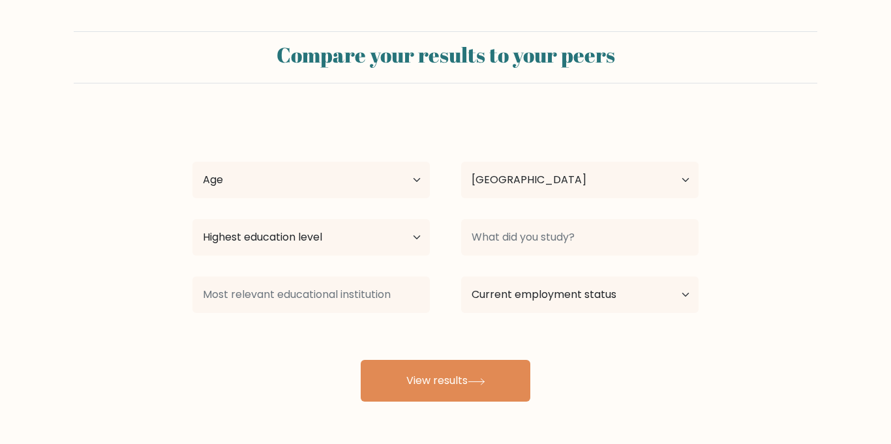
select select "US"
click at [384, 185] on select "Age Under 18 years old 18-24 years old 25-34 years old 35-44 years old 45-54 ye…" at bounding box center [310, 180] width 237 height 37
select select "min_18"
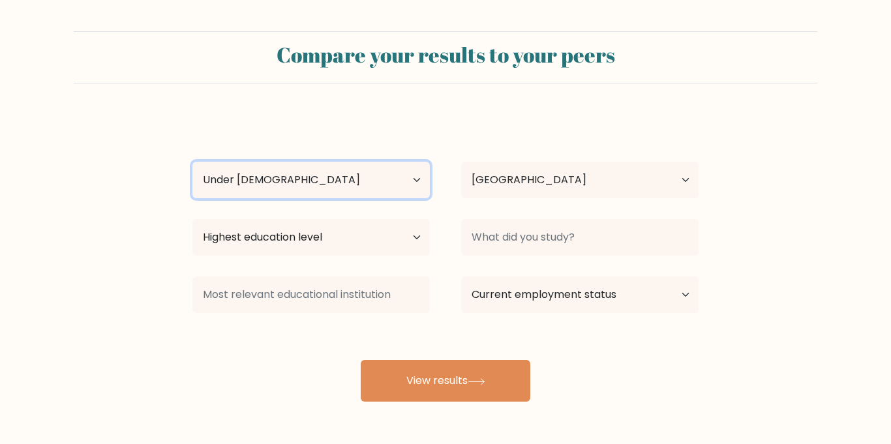
click at [192, 162] on select "Age Under 18 years old 18-24 years old 25-34 years old 35-44 years old 45-54 ye…" at bounding box center [310, 180] width 237 height 37
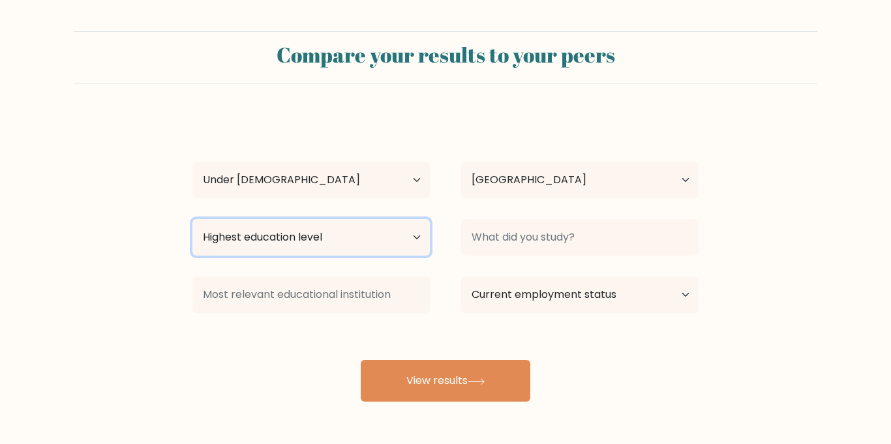
click at [357, 233] on select "Highest education level No schooling Primary Lower Secondary Upper Secondary Oc…" at bounding box center [310, 237] width 237 height 37
select select "lower_secondary"
click at [192, 219] on select "Highest education level No schooling Primary Lower Secondary Upper Secondary Oc…" at bounding box center [310, 237] width 237 height 37
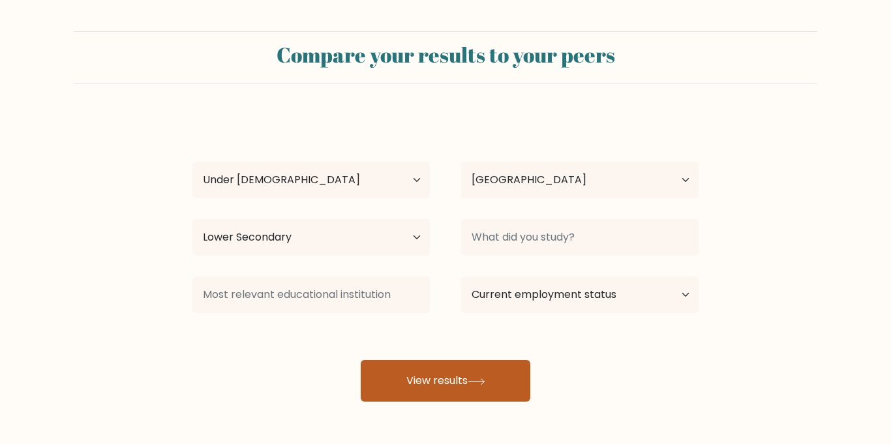
click at [506, 387] on button "View results" at bounding box center [446, 381] width 170 height 42
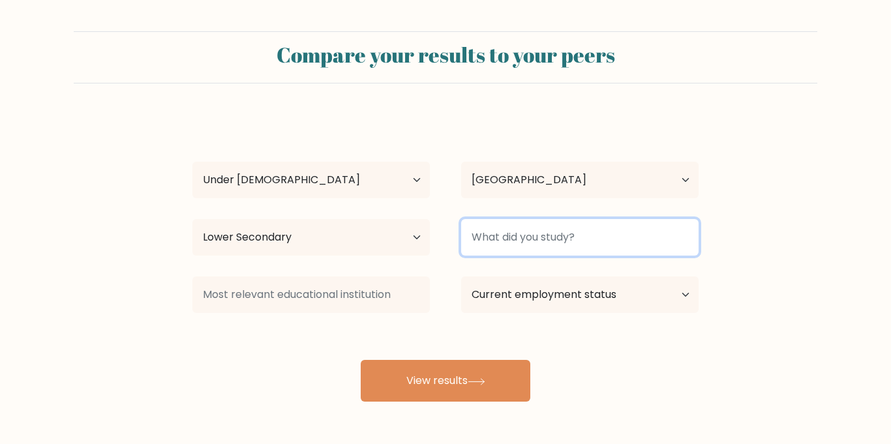
click at [575, 245] on input at bounding box center [579, 237] width 237 height 37
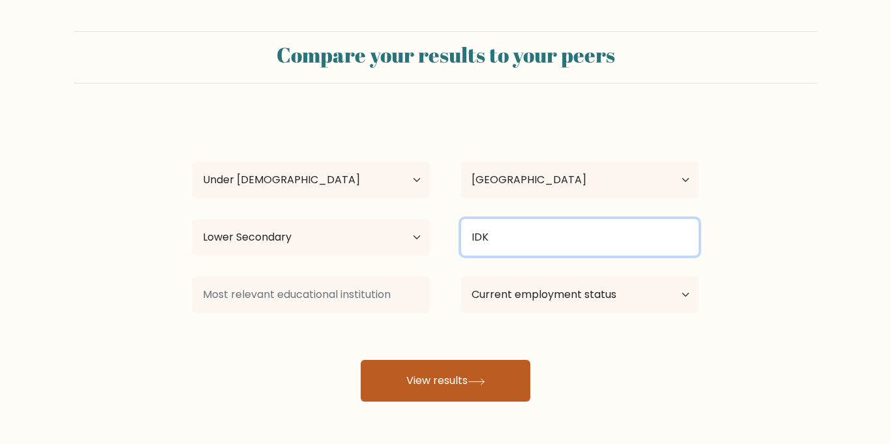
type input "IDK"
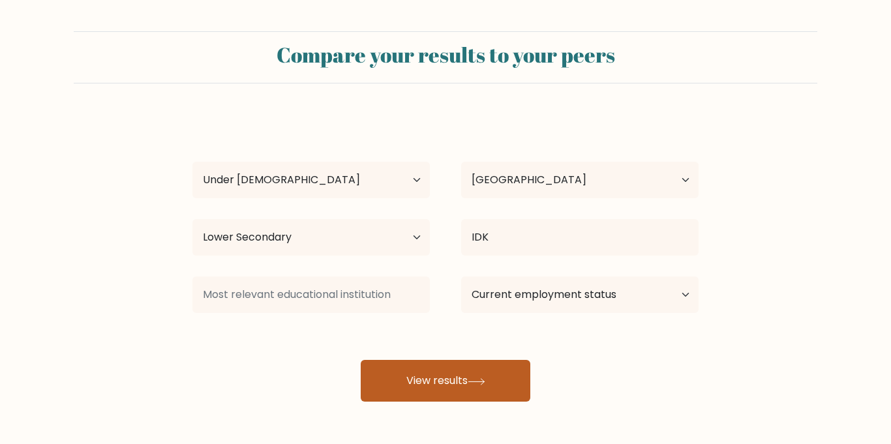
click at [460, 388] on button "View results" at bounding box center [446, 381] width 170 height 42
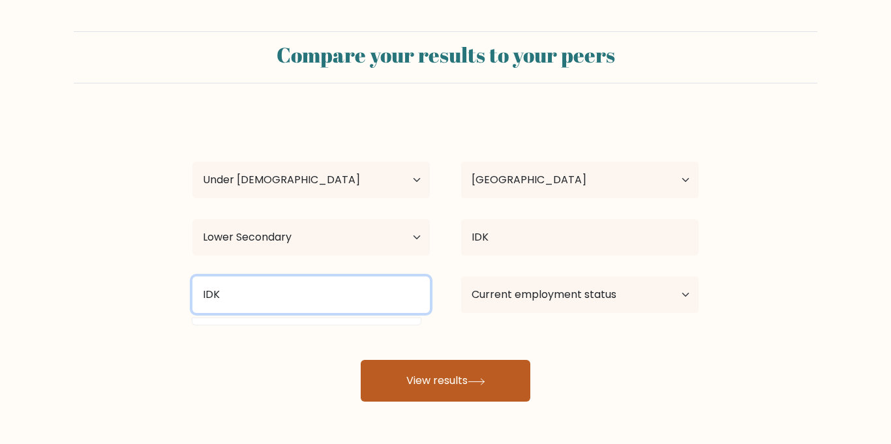
type input "IDK"
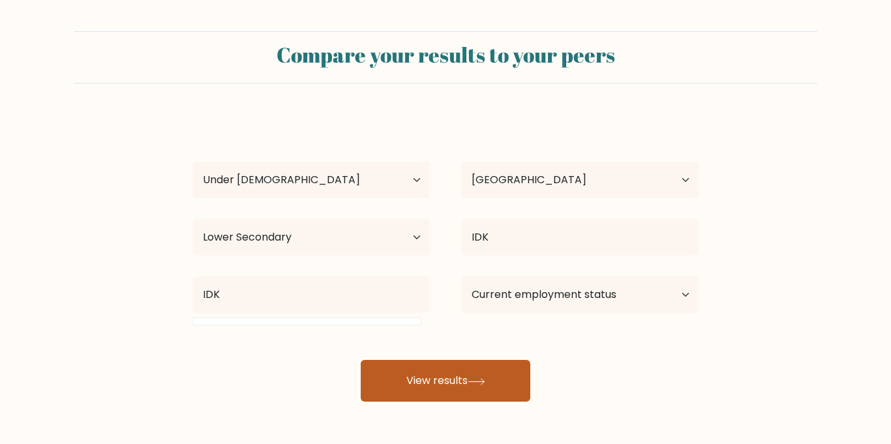
click at [491, 365] on button "View results" at bounding box center [446, 381] width 170 height 42
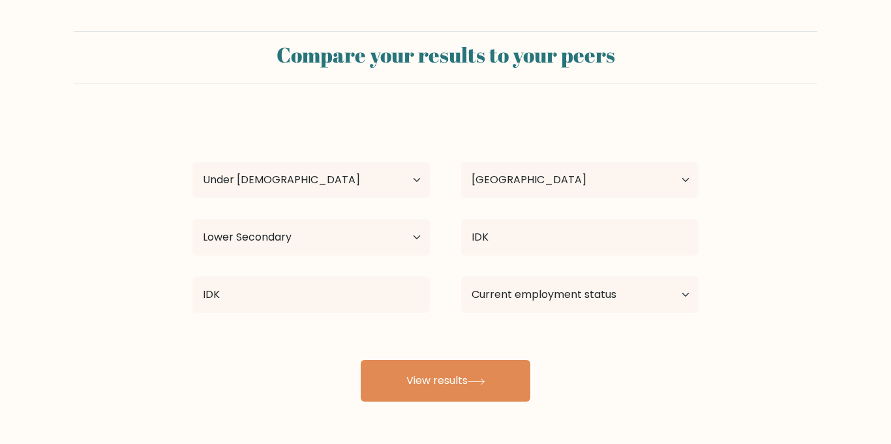
click at [586, 275] on div "Current employment status Employed Student Retired Other / prefer not to answer" at bounding box center [579, 294] width 269 height 47
click at [586, 280] on select "Current employment status Employed Student Retired Other / prefer not to answer" at bounding box center [579, 294] width 237 height 37
select select "student"
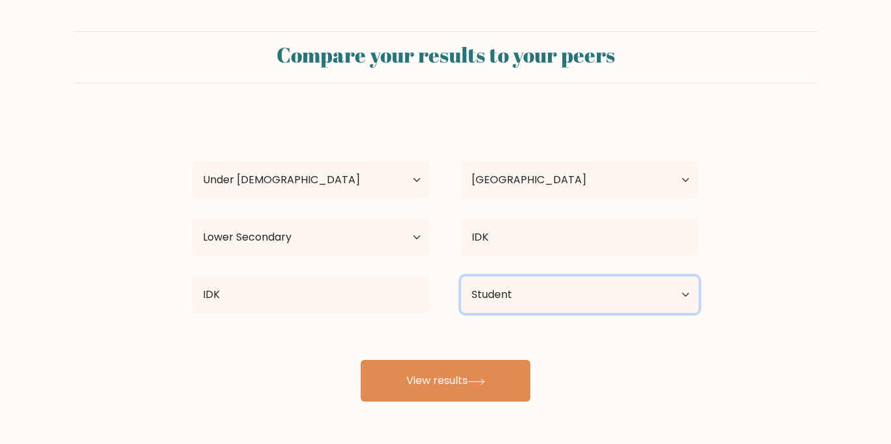
click at [461, 276] on select "Current employment status Employed Student Retired Other / prefer not to answer" at bounding box center [579, 294] width 237 height 37
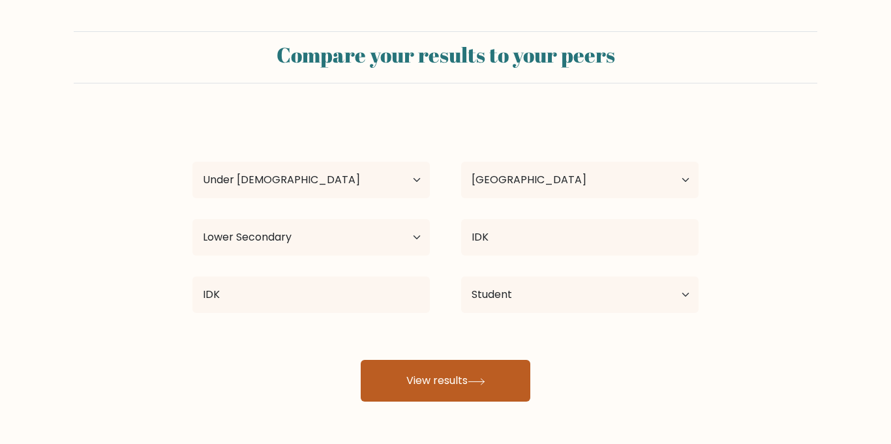
click at [491, 380] on button "View results" at bounding box center [446, 381] width 170 height 42
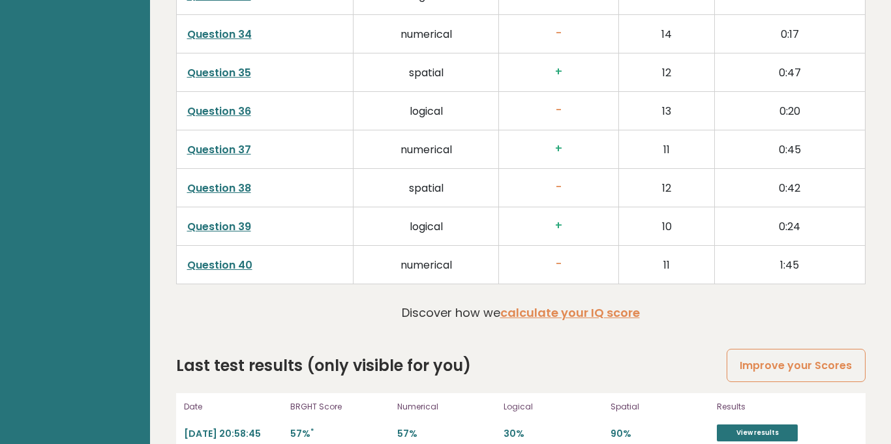
scroll to position [3298, 0]
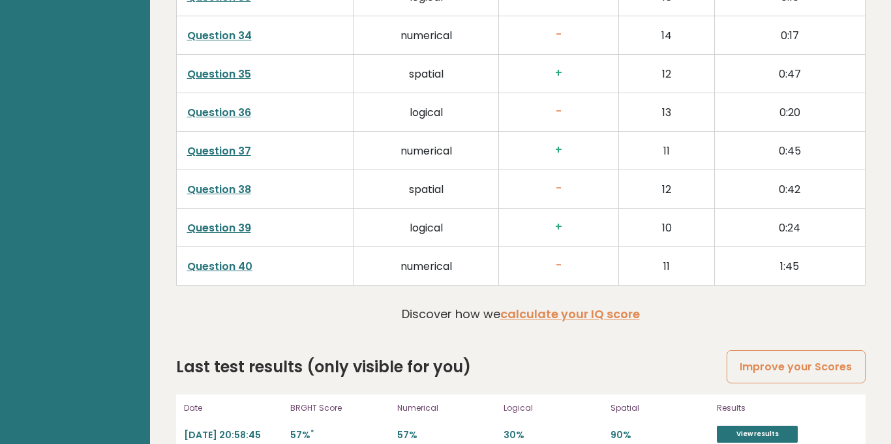
click at [225, 193] on link "Question 38" at bounding box center [219, 189] width 64 height 15
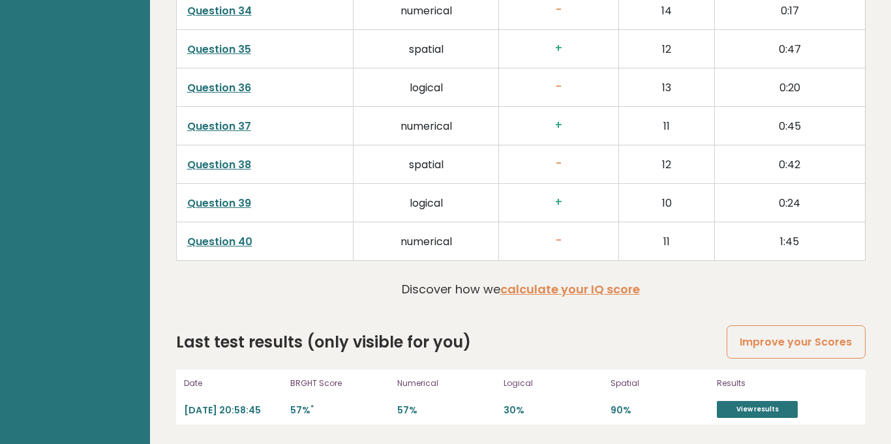
scroll to position [0, 0]
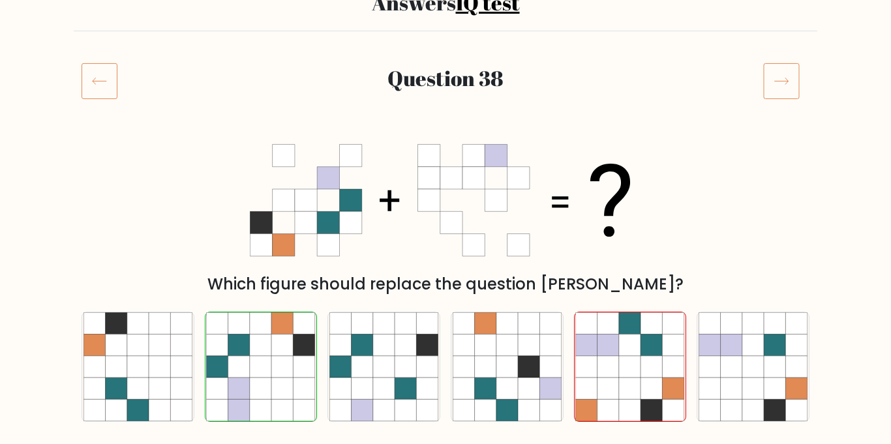
scroll to position [189, 0]
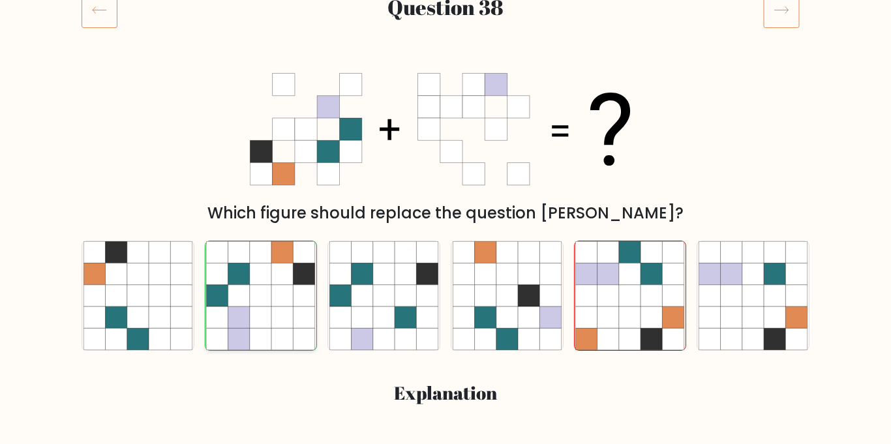
click at [295, 309] on icon at bounding box center [304, 317] width 22 height 22
click at [445, 40] on input "b." at bounding box center [445, 36] width 1 height 7
radio input "true"
click at [295, 309] on icon at bounding box center [304, 317] width 22 height 22
click at [445, 40] on input "b." at bounding box center [445, 36] width 1 height 7
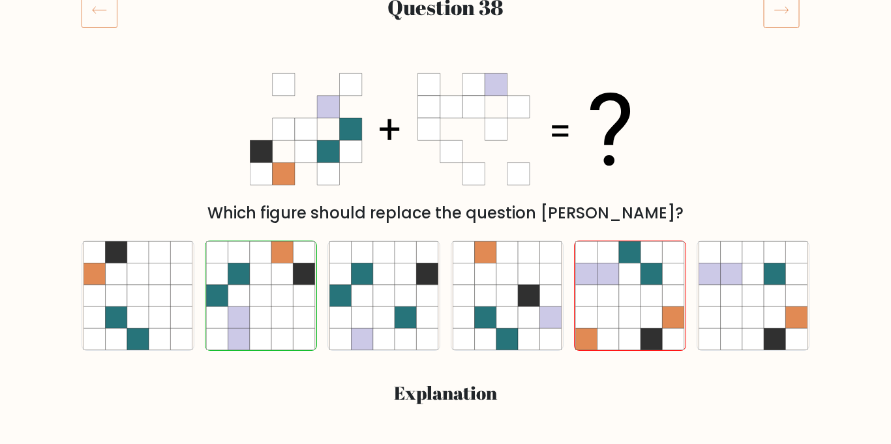
drag, startPoint x: 295, startPoint y: 309, endPoint x: 447, endPoint y: 304, distance: 152.7
click at [447, 304] on div "a. b. c." at bounding box center [445, 290] width 738 height 121
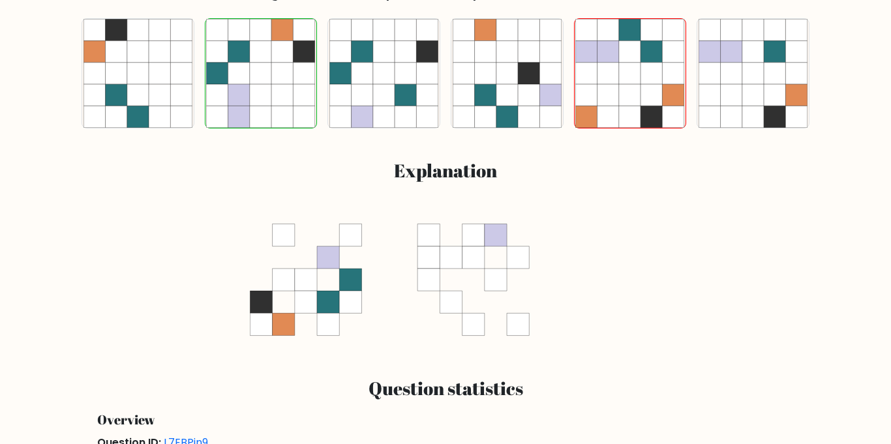
scroll to position [0, 0]
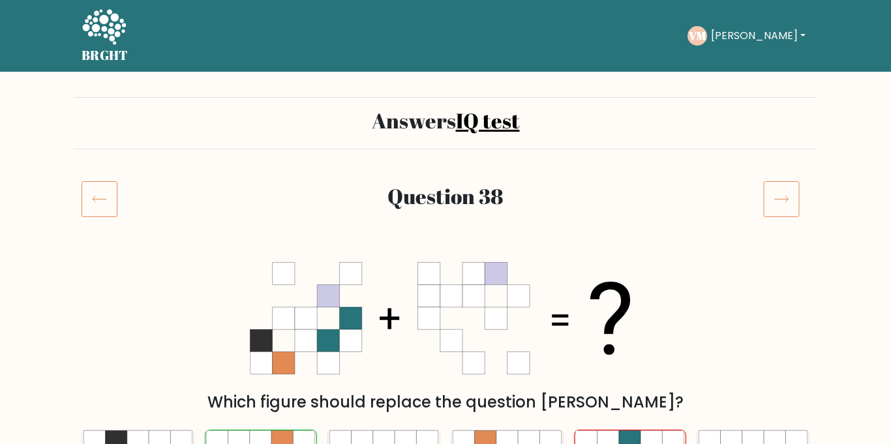
click at [97, 197] on icon at bounding box center [100, 199] width 36 height 37
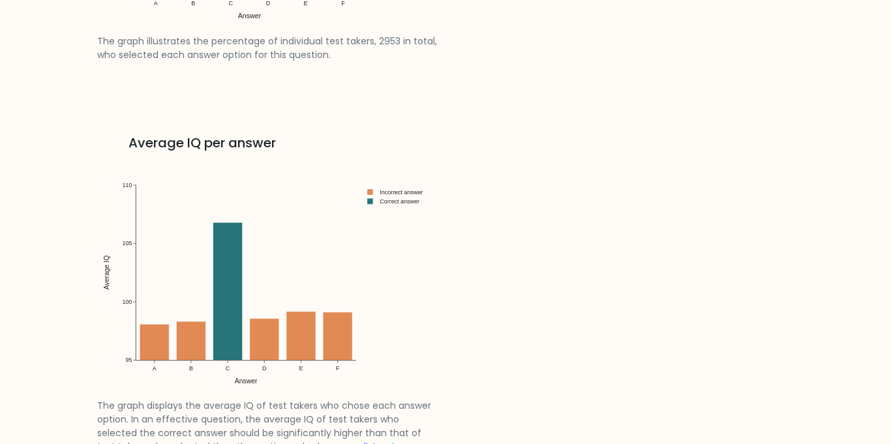
scroll to position [1832, 0]
